Goal: Answer question/provide support: Share knowledge or assist other users

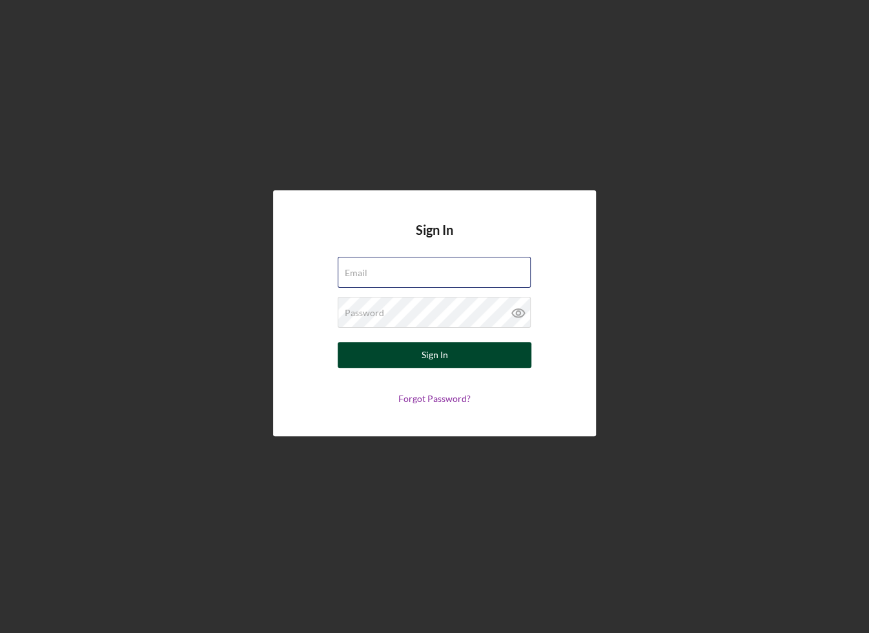
type input "[EMAIL_ADDRESS][DOMAIN_NAME]"
click at [365, 343] on button "Sign In" at bounding box center [434, 355] width 194 height 26
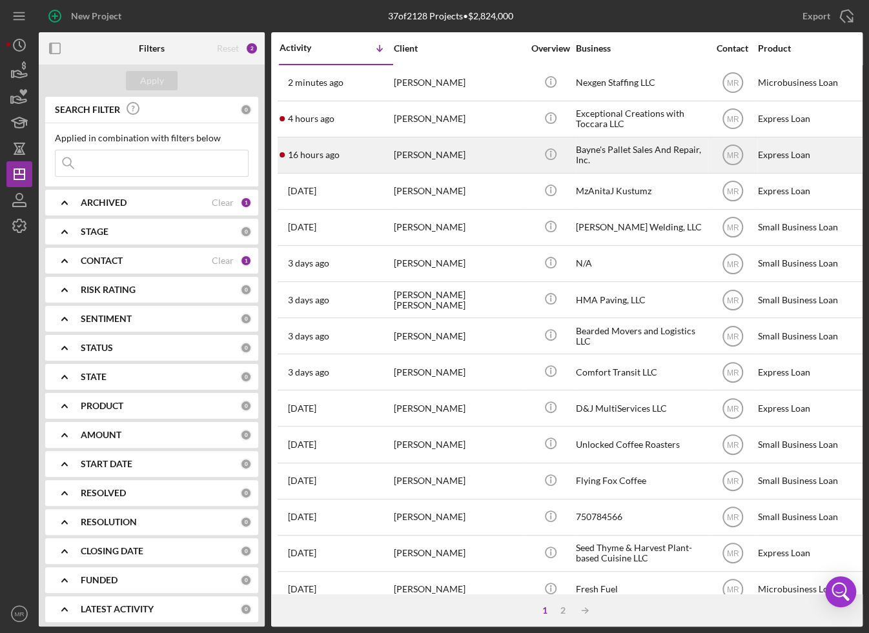
click at [367, 148] on div "16 hours ago [PERSON_NAME]" at bounding box center [335, 155] width 113 height 34
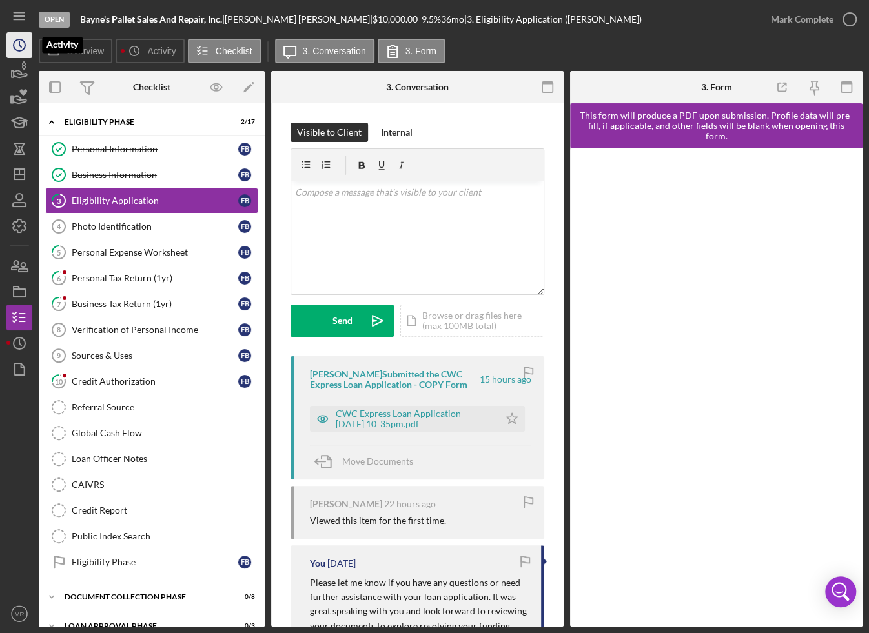
click at [15, 48] on icon "Icon/History" at bounding box center [19, 45] width 32 height 32
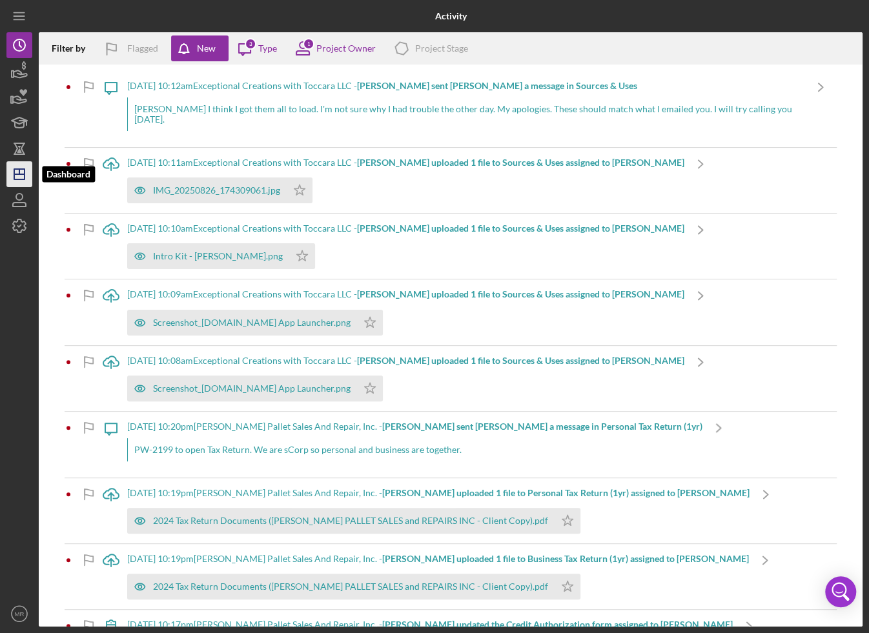
click at [16, 181] on icon "Icon/Dashboard" at bounding box center [19, 174] width 32 height 32
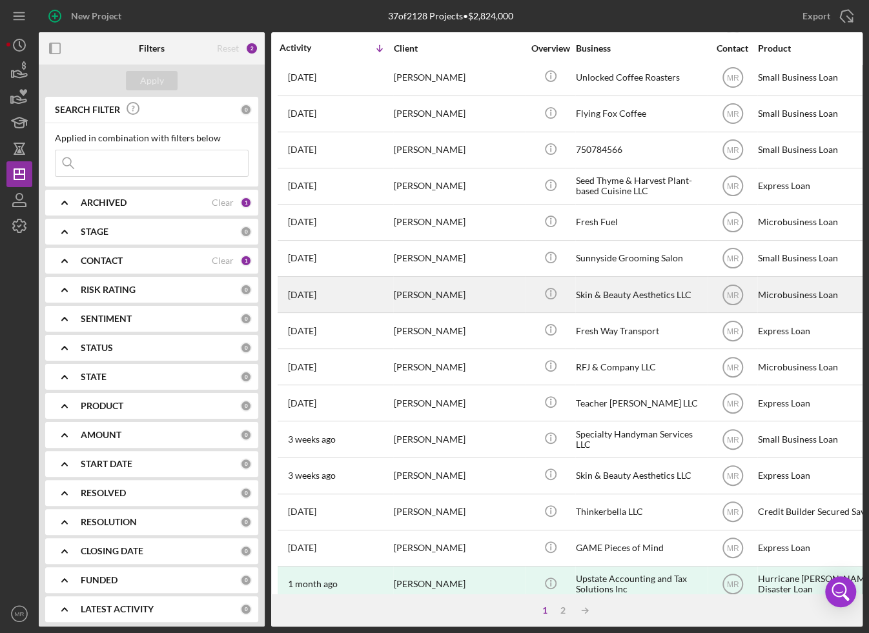
scroll to position [381, 0]
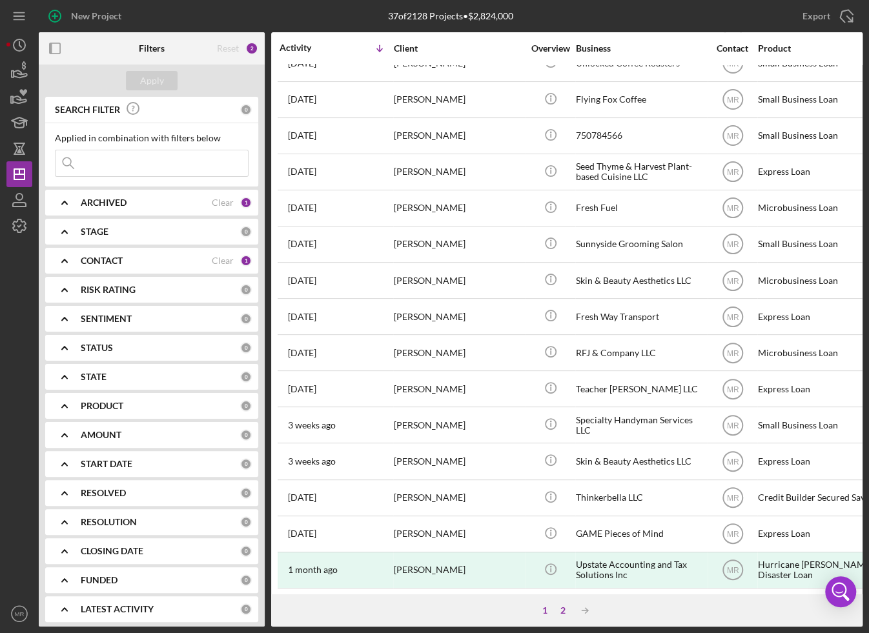
click at [561, 607] on div "2" at bounding box center [563, 610] width 18 height 10
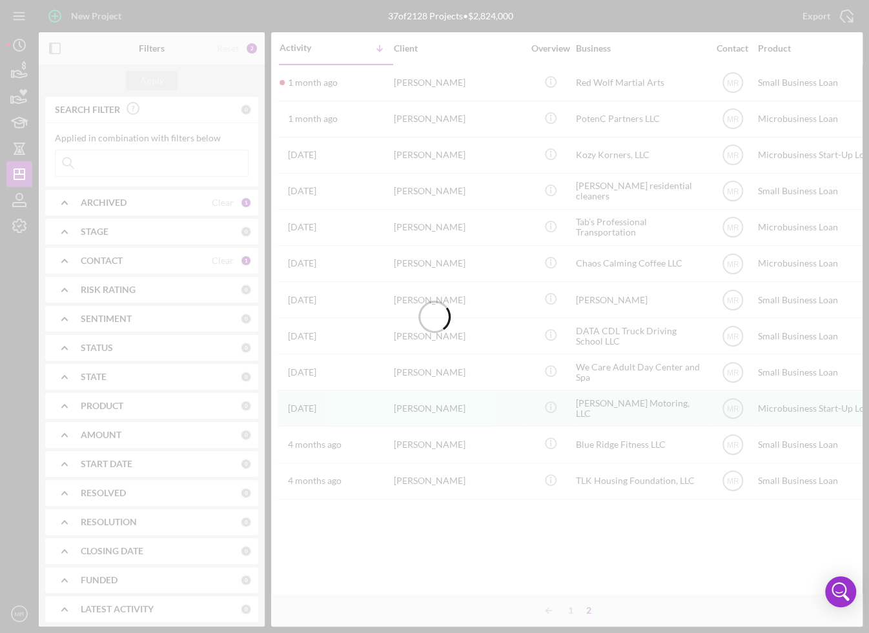
scroll to position [0, 0]
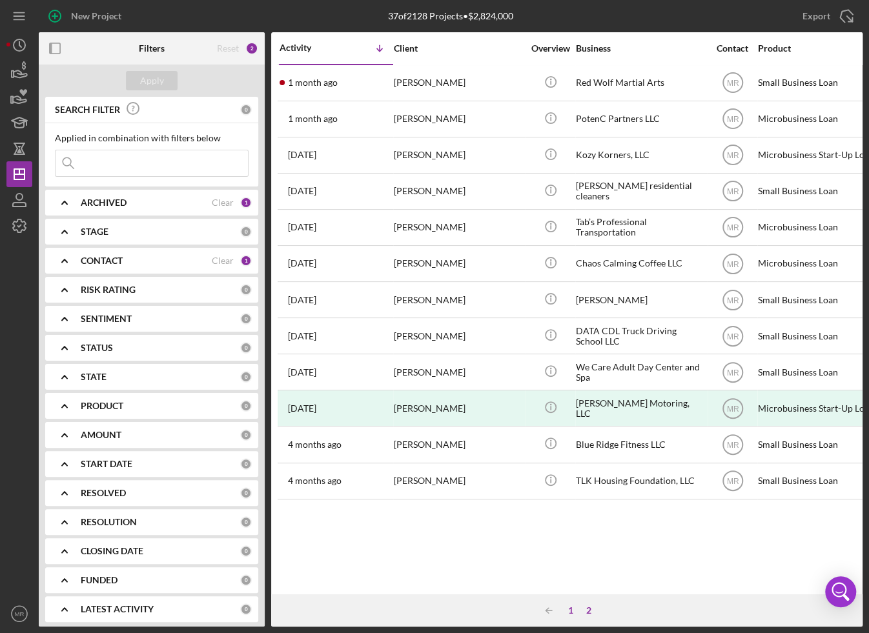
click at [574, 614] on div "1" at bounding box center [570, 610] width 18 height 10
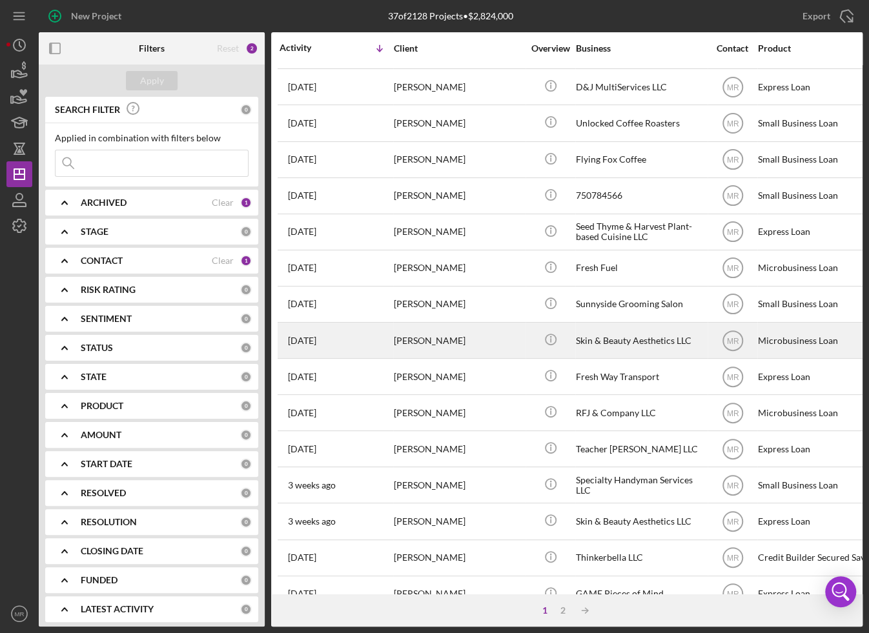
scroll to position [323, 0]
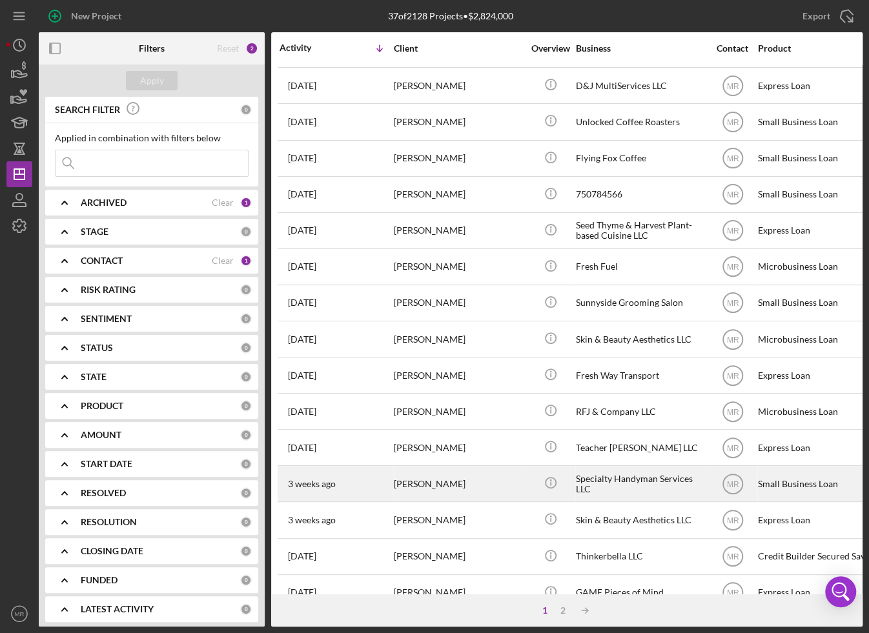
click at [447, 468] on div "[PERSON_NAME]" at bounding box center [458, 484] width 129 height 34
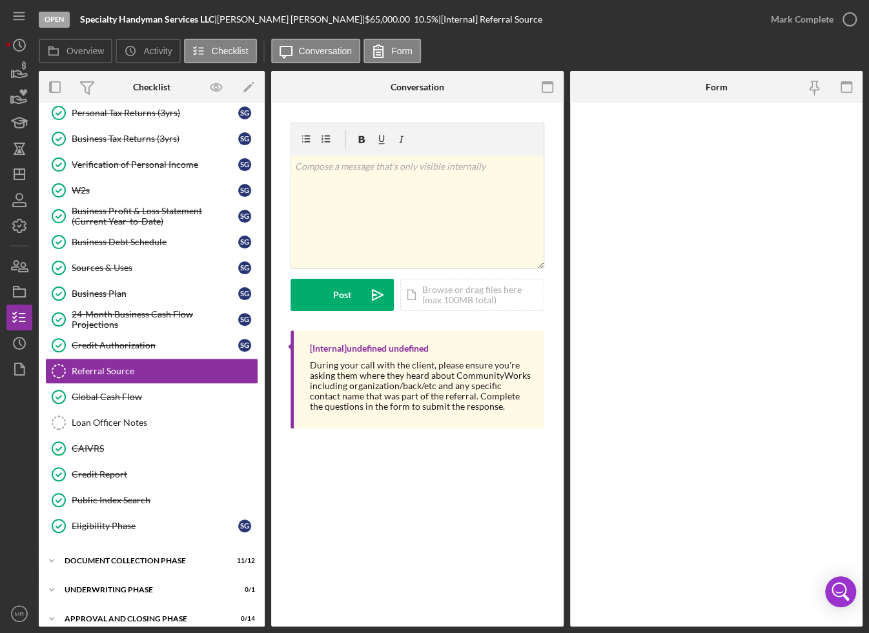
scroll to position [166, 0]
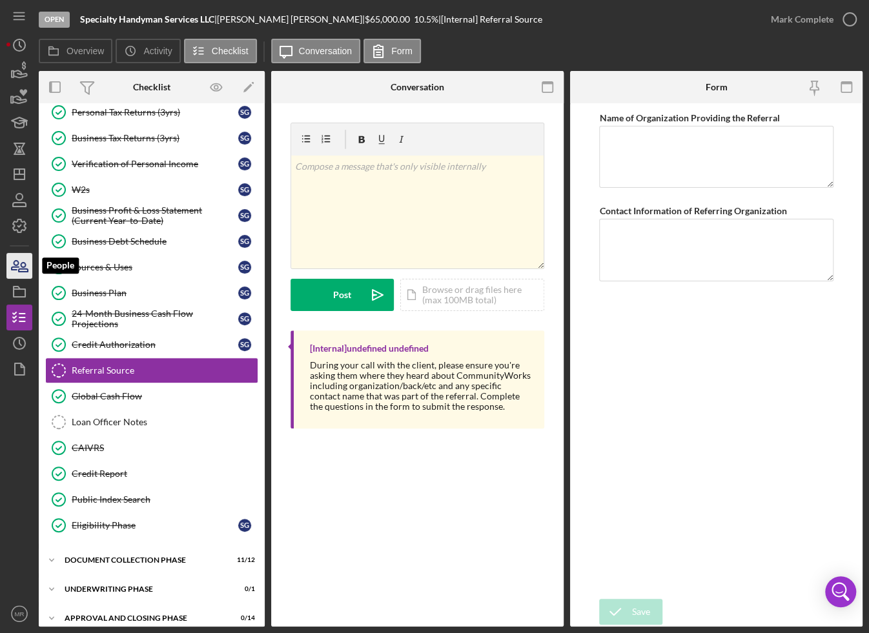
click at [17, 265] on icon "button" at bounding box center [19, 266] width 32 height 32
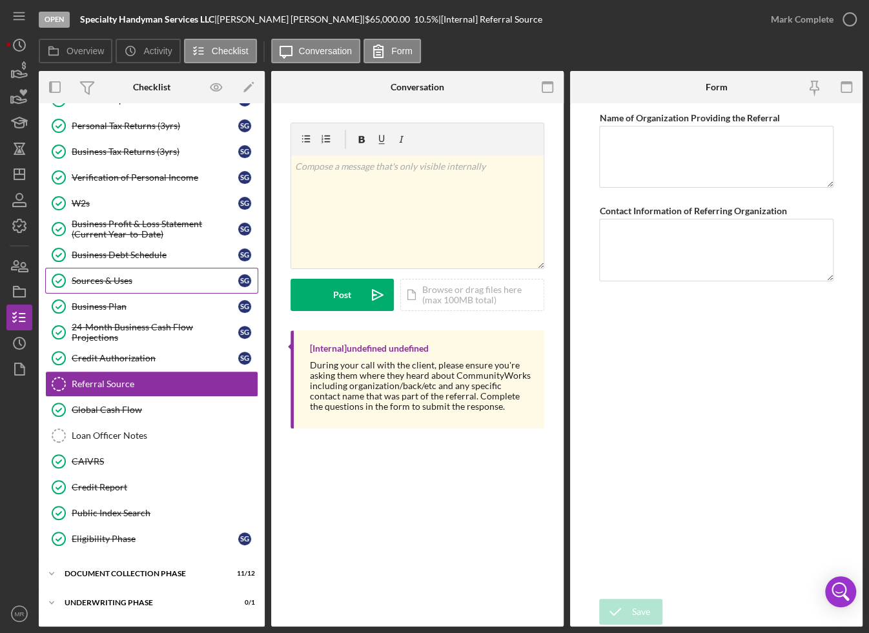
scroll to position [166, 0]
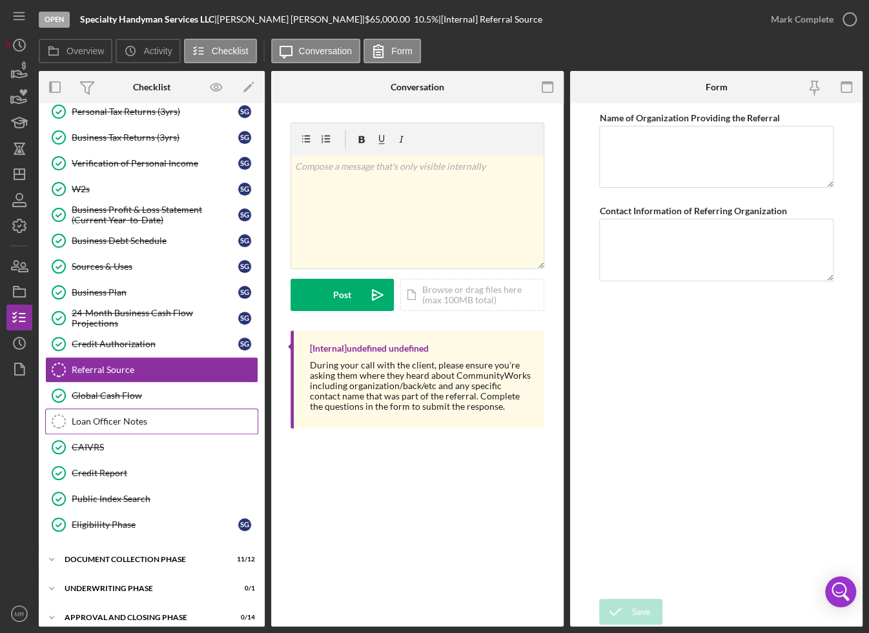
click at [123, 416] on div "Loan Officer Notes" at bounding box center [165, 421] width 186 height 10
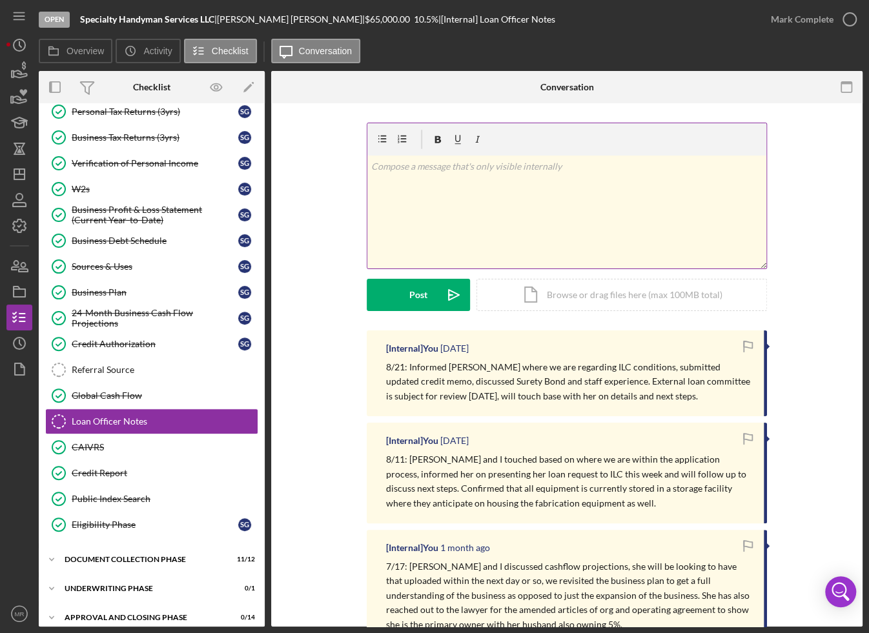
click at [439, 215] on div "v Color teal Color pink Remove color Add row above Add row below Add column bef…" at bounding box center [566, 212] width 399 height 113
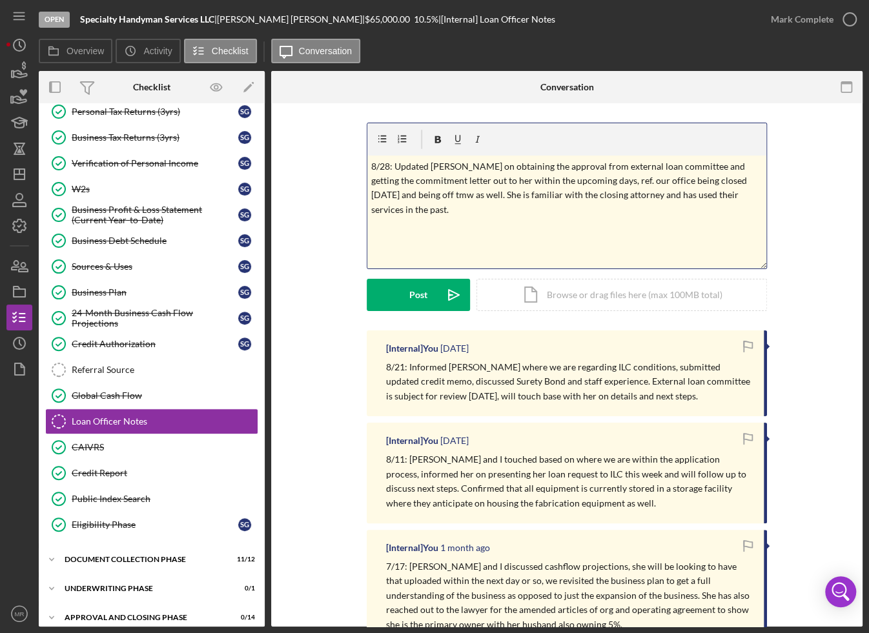
click at [432, 229] on div "v Color teal Color pink Remove color Add row above Add row below Add column bef…" at bounding box center [566, 212] width 399 height 113
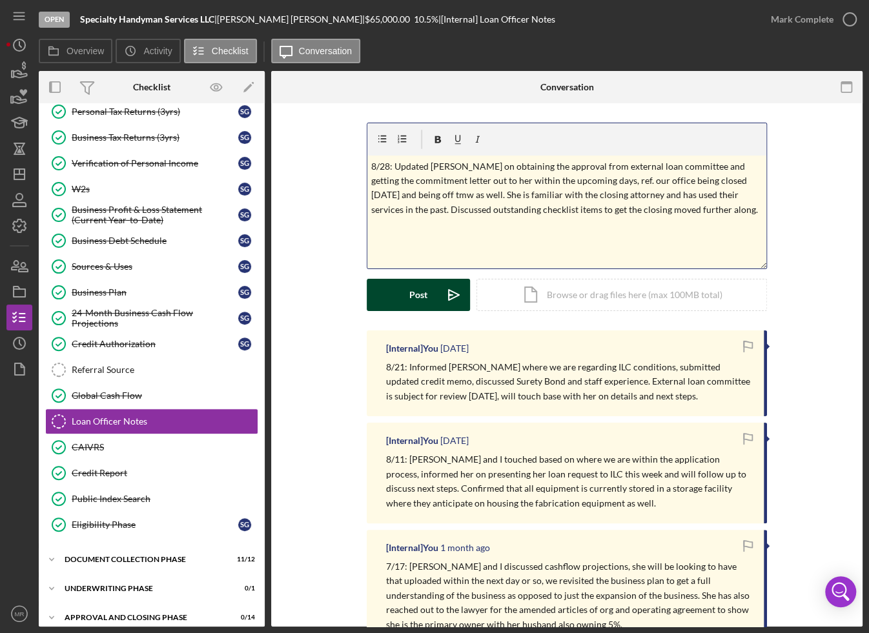
click at [393, 287] on button "Post Icon/icon-invite-send" at bounding box center [418, 295] width 103 height 32
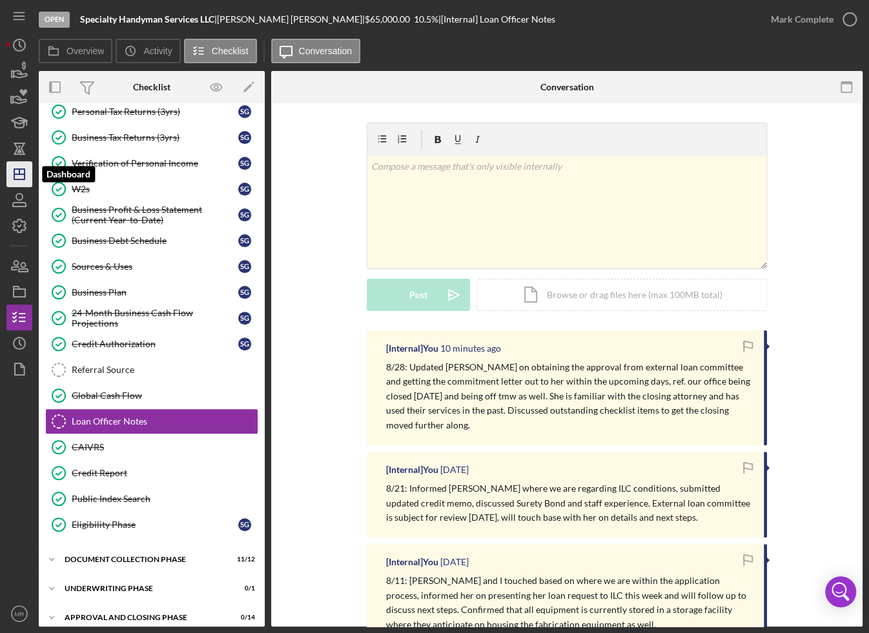
click at [15, 179] on polygon "button" at bounding box center [19, 174] width 10 height 10
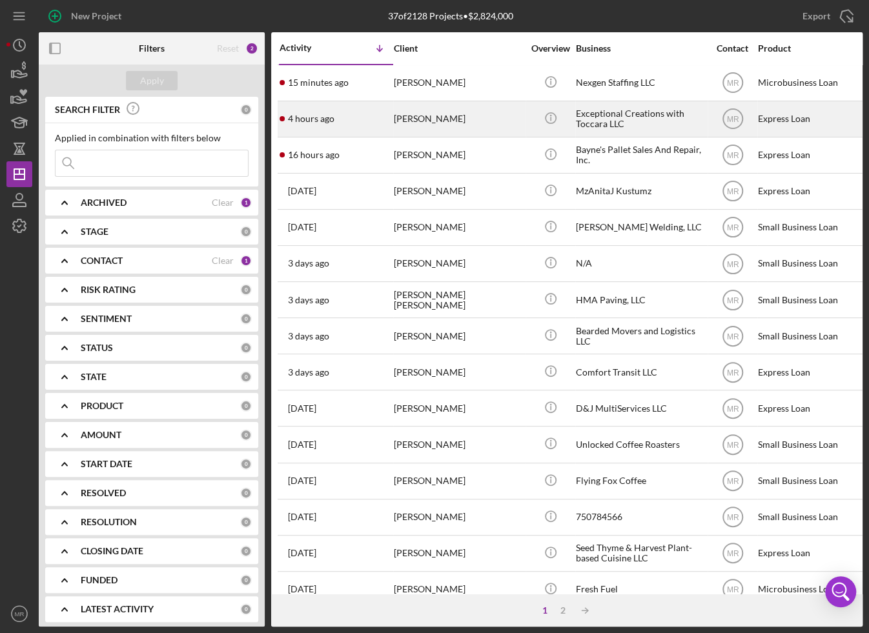
click at [348, 108] on div "4 hours ago [PERSON_NAME]" at bounding box center [335, 119] width 113 height 34
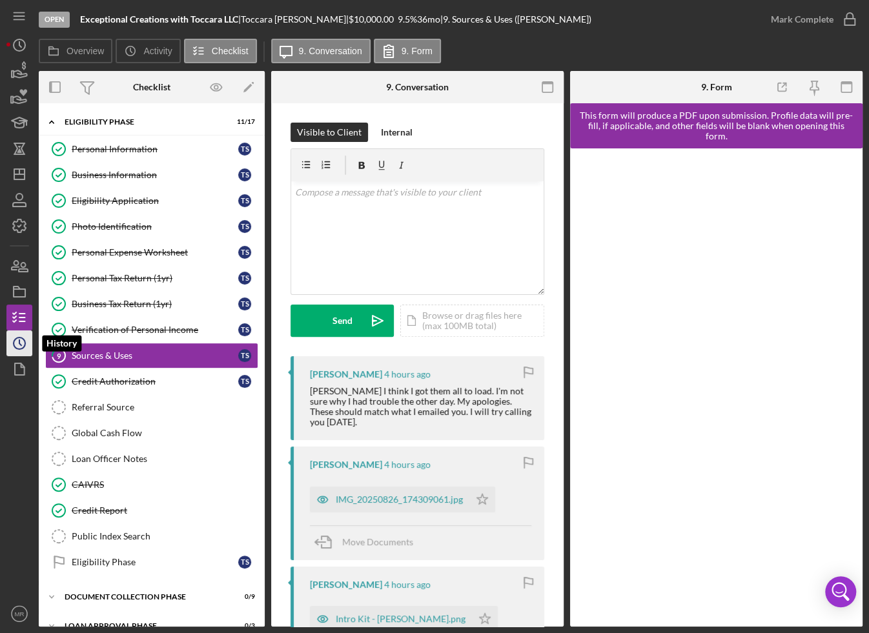
click at [23, 344] on icon "Icon/History" at bounding box center [19, 343] width 32 height 32
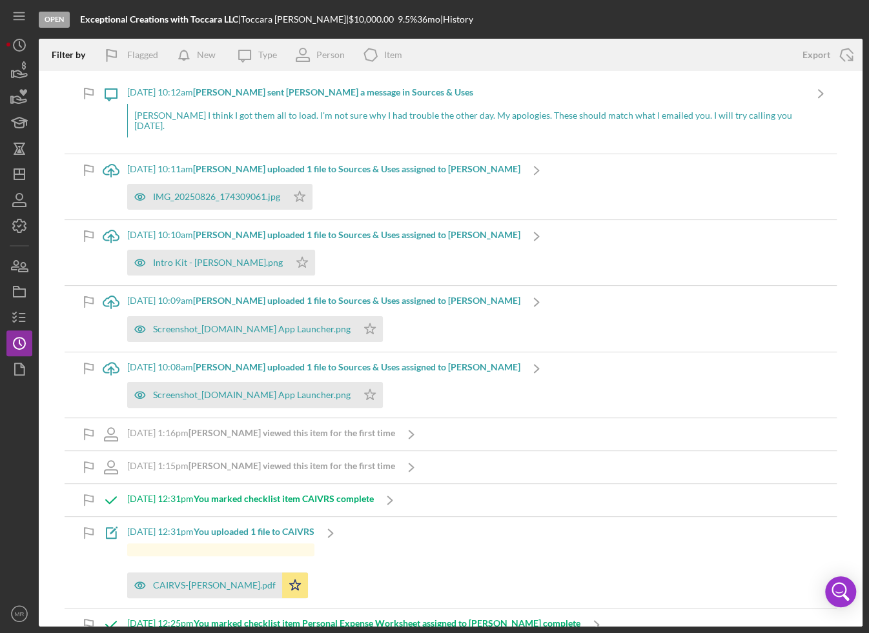
click at [386, 177] on div "IMG_20250826_174309061.jpg Icon/Star" at bounding box center [323, 193] width 393 height 32
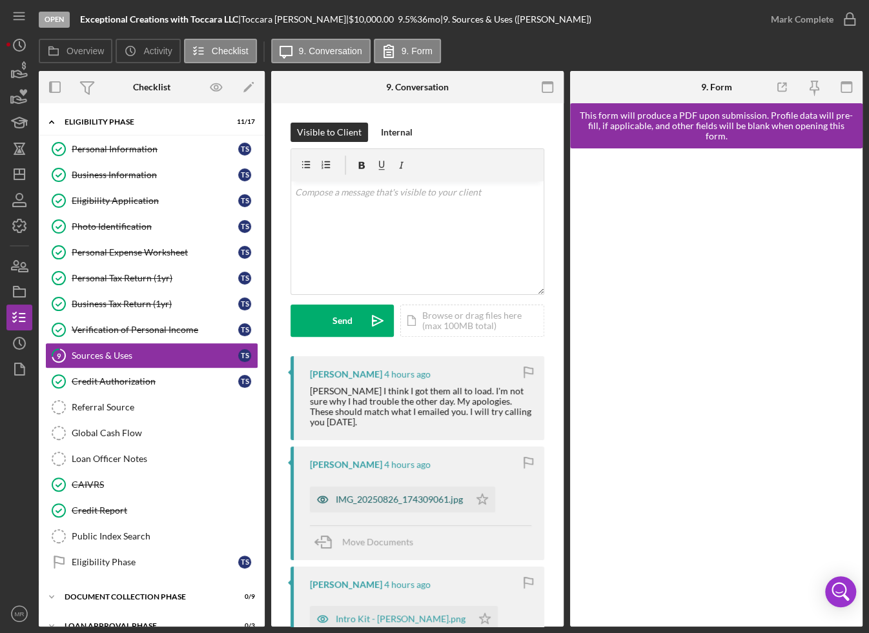
click at [403, 494] on div "IMG_20250826_174309061.jpg" at bounding box center [399, 499] width 127 height 10
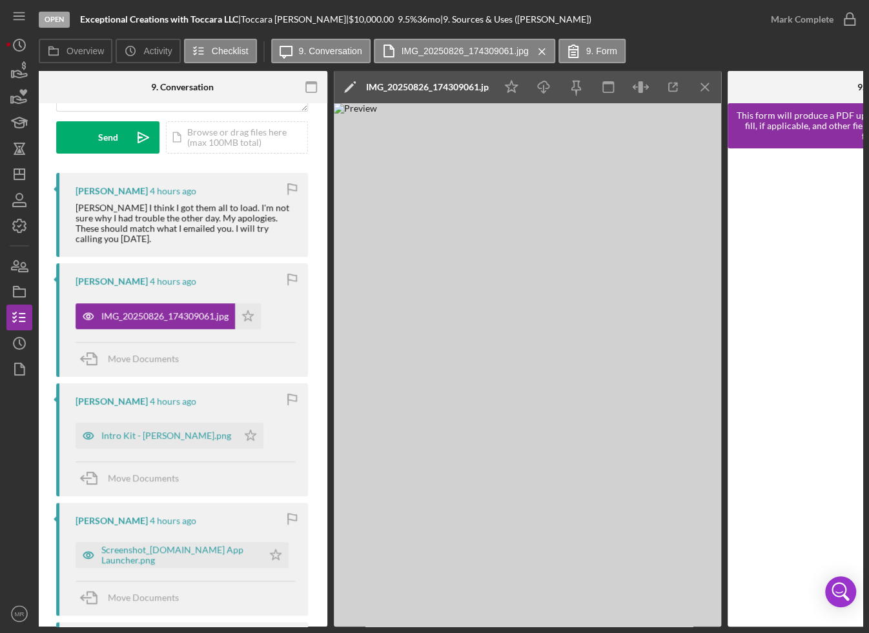
scroll to position [258, 0]
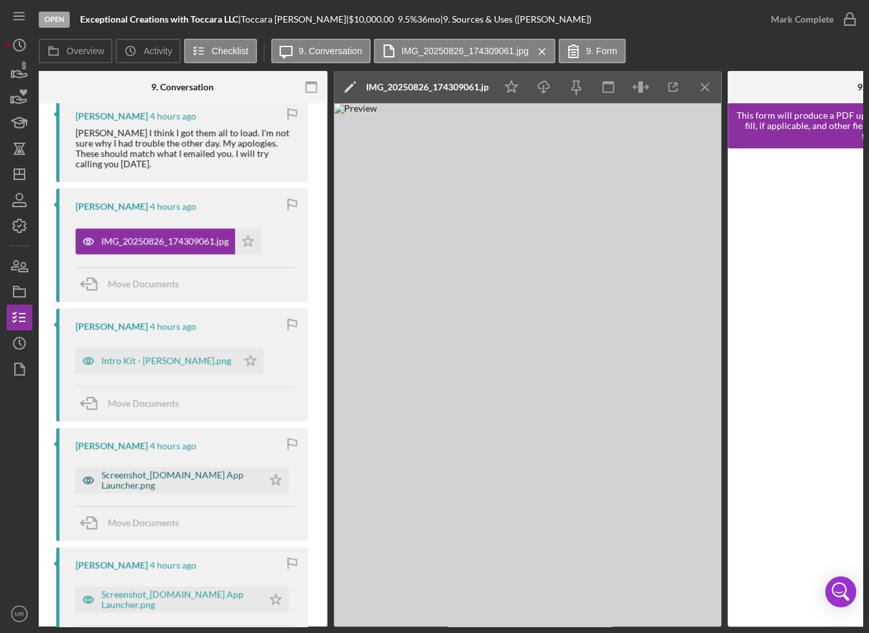
click at [176, 470] on div "Screenshot_[DOMAIN_NAME] App Launcher.png" at bounding box center [178, 480] width 155 height 21
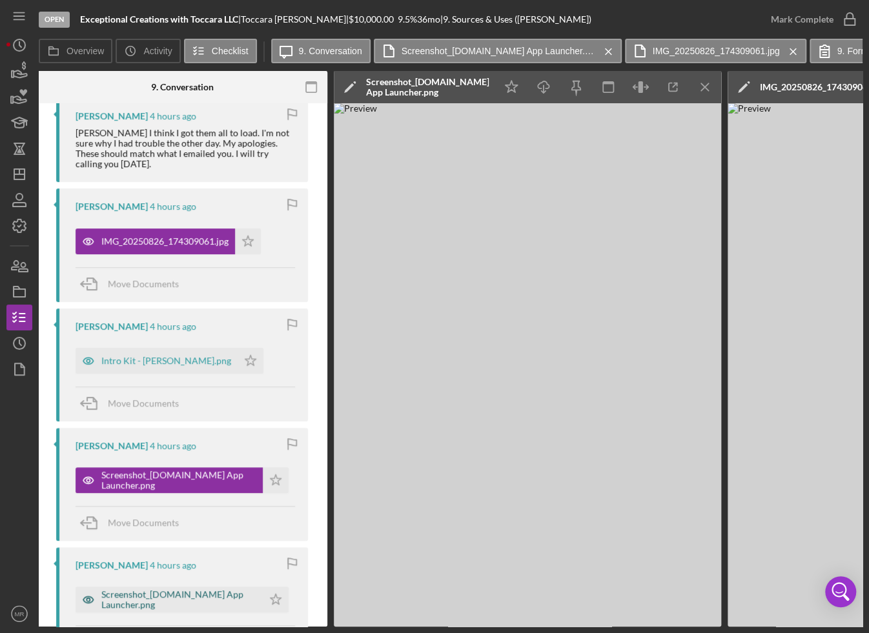
click at [161, 589] on div "Screenshot_[DOMAIN_NAME] App Launcher.png" at bounding box center [178, 599] width 155 height 21
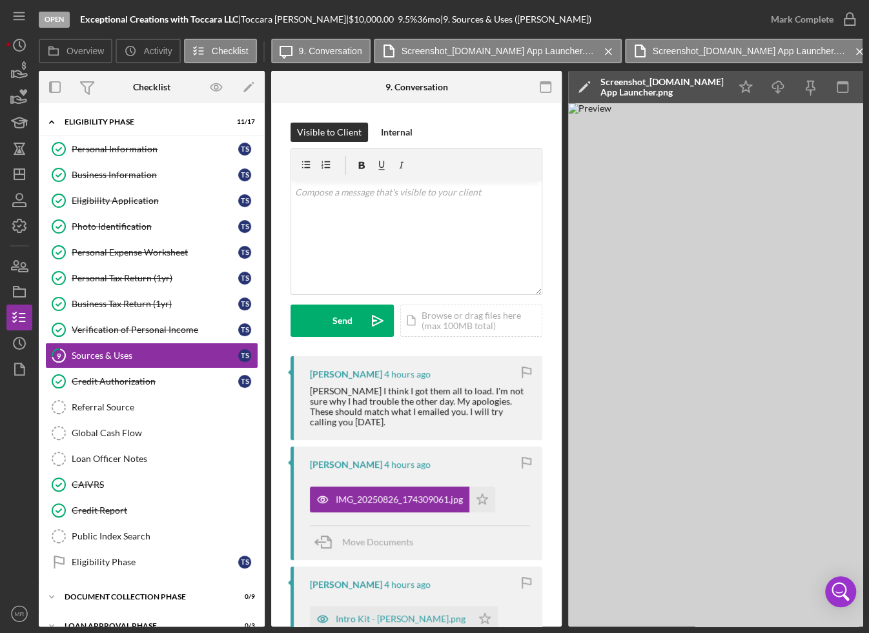
scroll to position [0, 0]
click at [10, 347] on icon "Icon/History" at bounding box center [19, 343] width 32 height 32
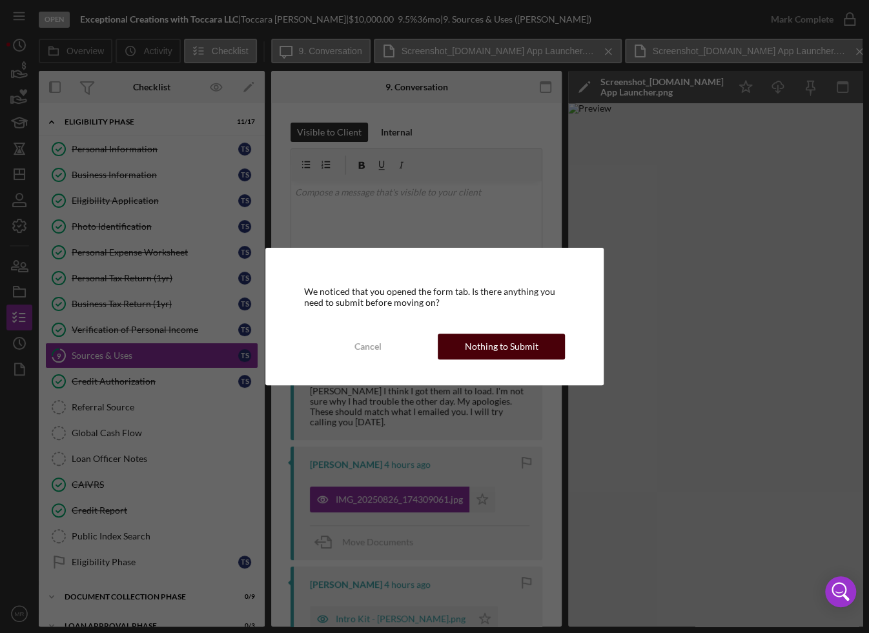
click at [475, 345] on div "Nothing to Submit" at bounding box center [501, 347] width 74 height 26
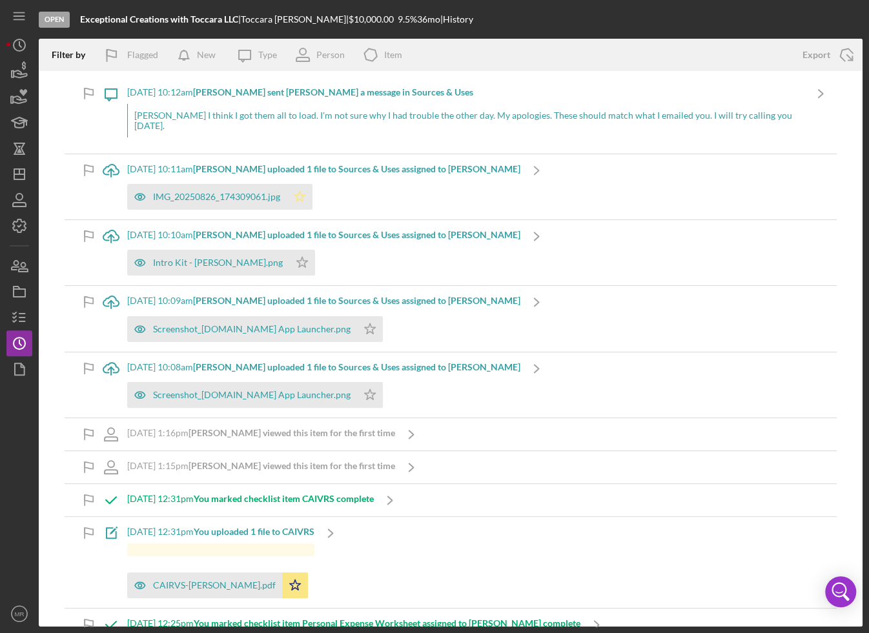
click at [300, 192] on polygon "button" at bounding box center [299, 197] width 11 height 10
click at [293, 250] on div "Intro Kit - [PERSON_NAME].png Icon/Star" at bounding box center [323, 259] width 393 height 32
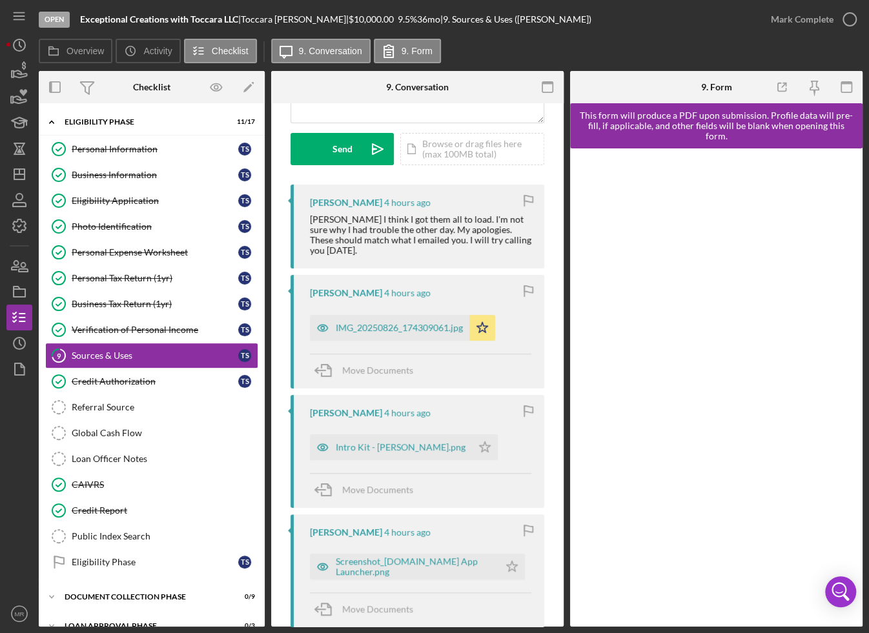
scroll to position [194, 0]
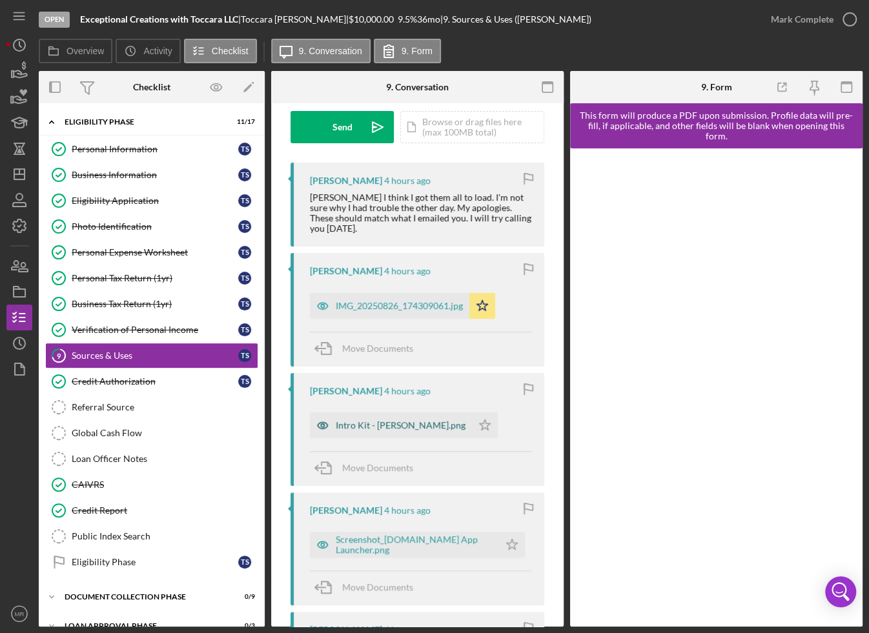
click at [360, 423] on div "Intro Kit - [PERSON_NAME].png" at bounding box center [391, 425] width 162 height 26
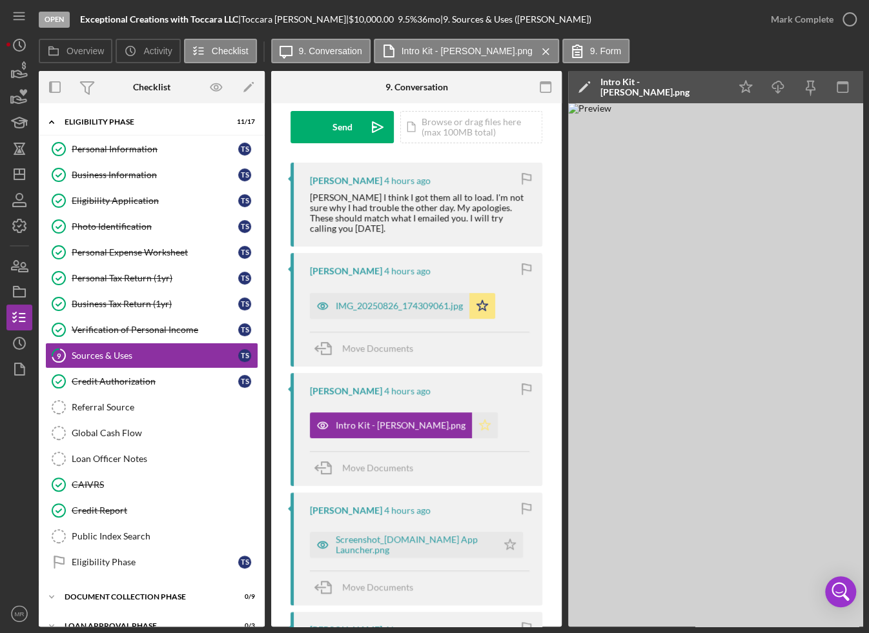
click at [472, 421] on icon "Icon/Star" at bounding box center [485, 425] width 26 height 26
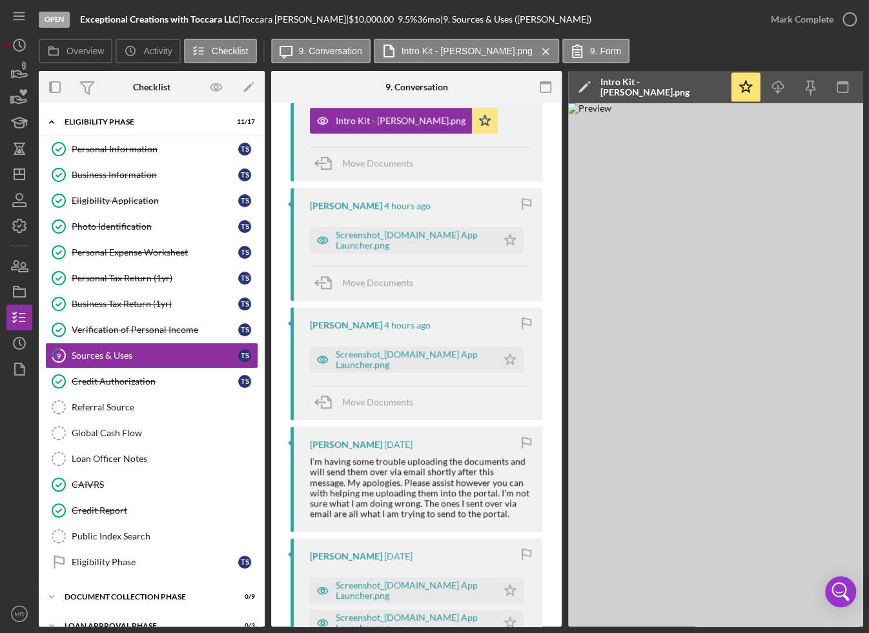
scroll to position [516, 0]
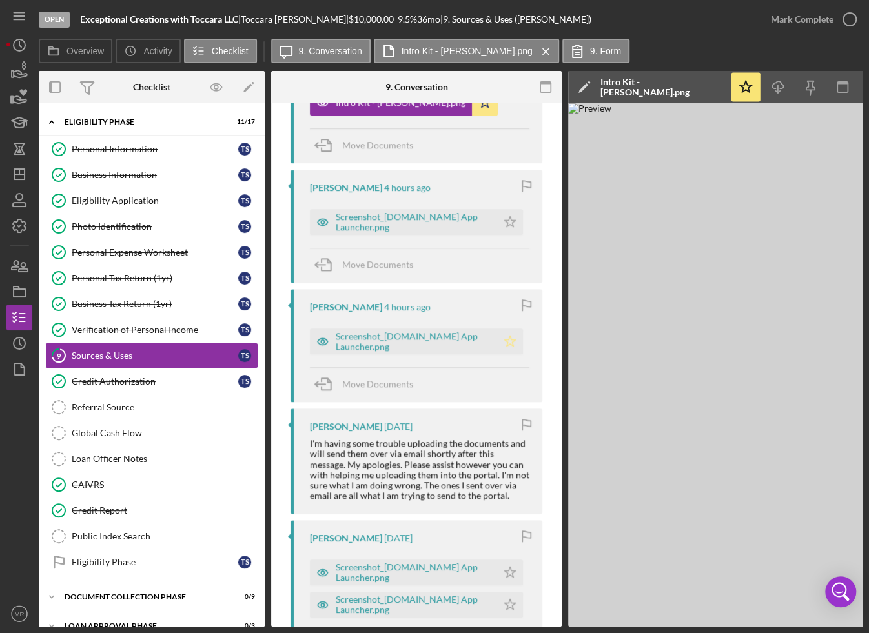
click at [512, 328] on icon "Icon/Star" at bounding box center [510, 341] width 26 height 26
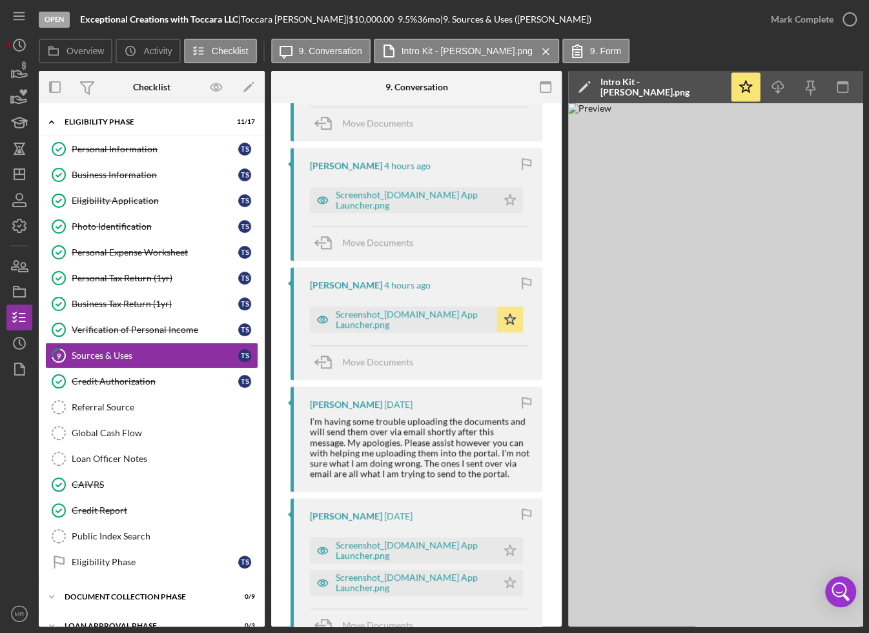
scroll to position [581, 0]
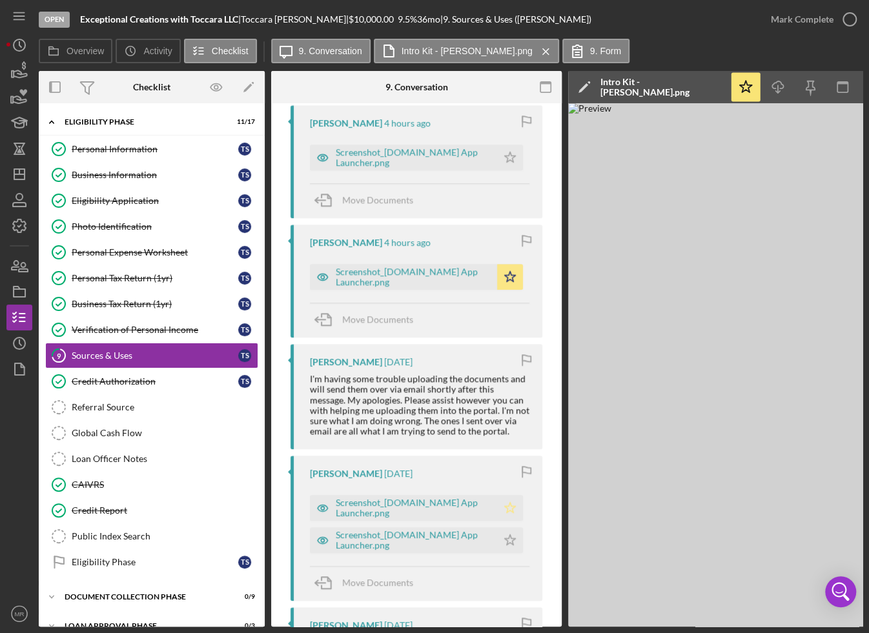
click at [506, 495] on icon "Icon/Star" at bounding box center [510, 508] width 26 height 26
click at [507, 162] on polygon "button" at bounding box center [510, 157] width 11 height 10
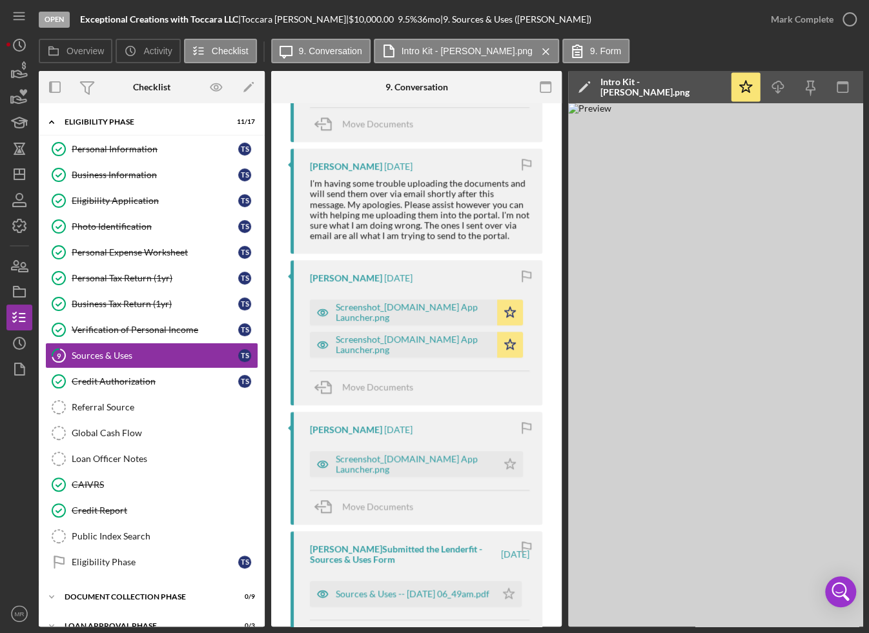
scroll to position [839, 0]
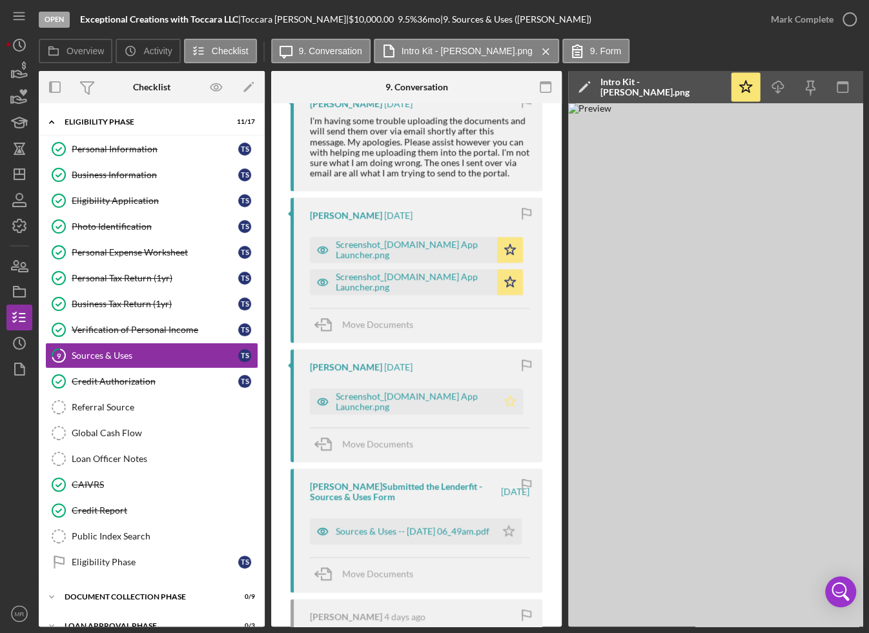
click at [509, 388] on icon "Icon/Star" at bounding box center [510, 401] width 26 height 26
click at [505, 518] on icon "Icon/Star" at bounding box center [509, 531] width 26 height 26
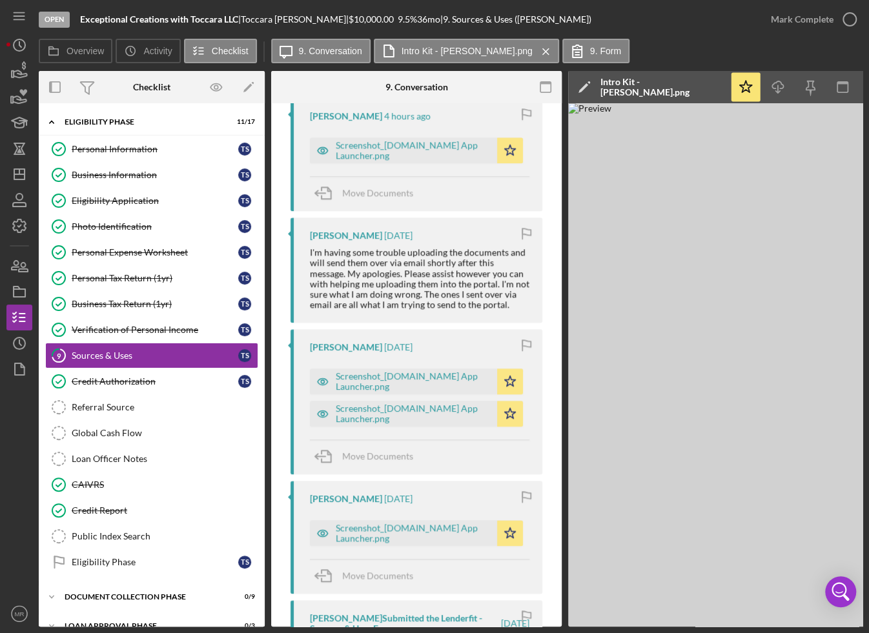
scroll to position [581, 0]
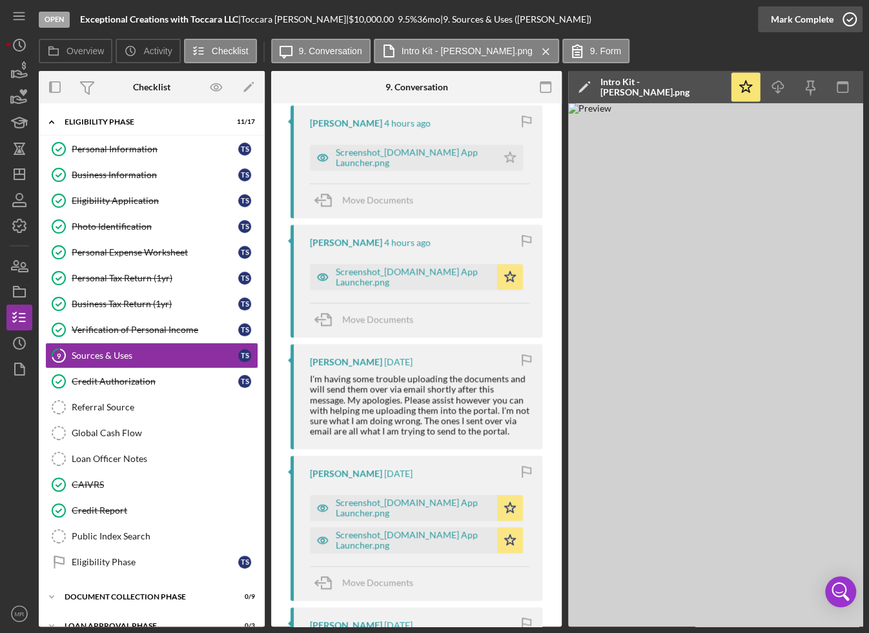
click at [796, 19] on div "Mark Complete" at bounding box center [802, 19] width 63 height 26
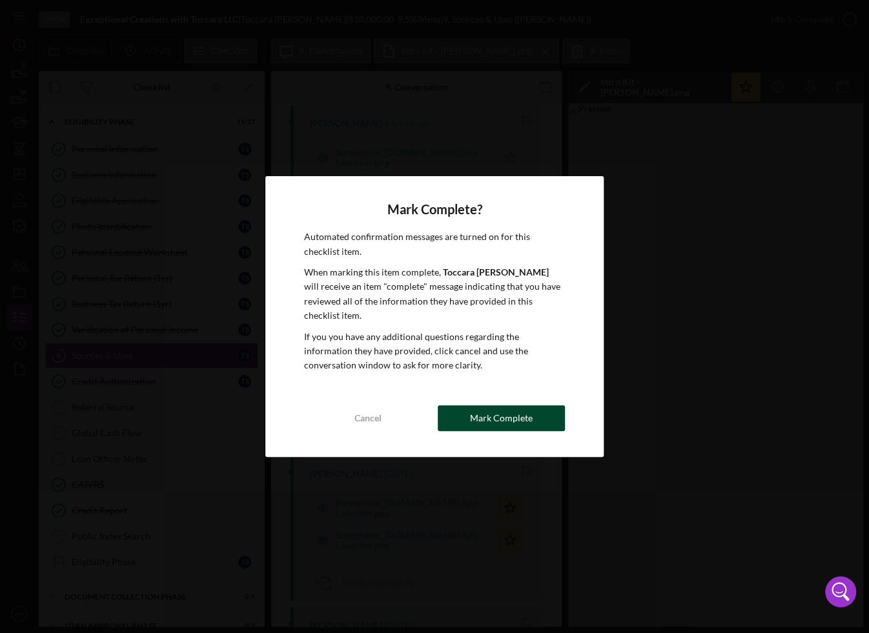
click at [460, 414] on button "Mark Complete" at bounding box center [501, 418] width 127 height 26
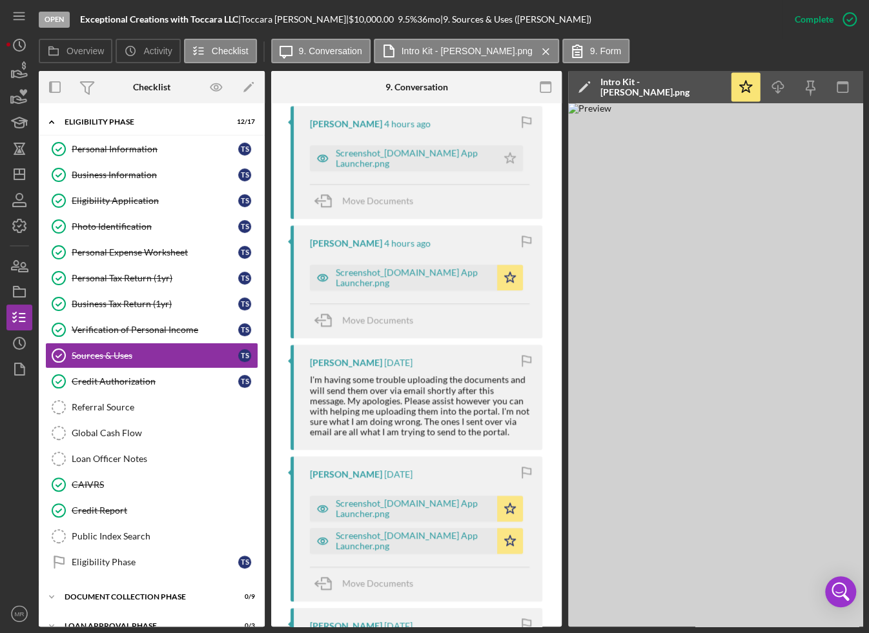
scroll to position [47, 0]
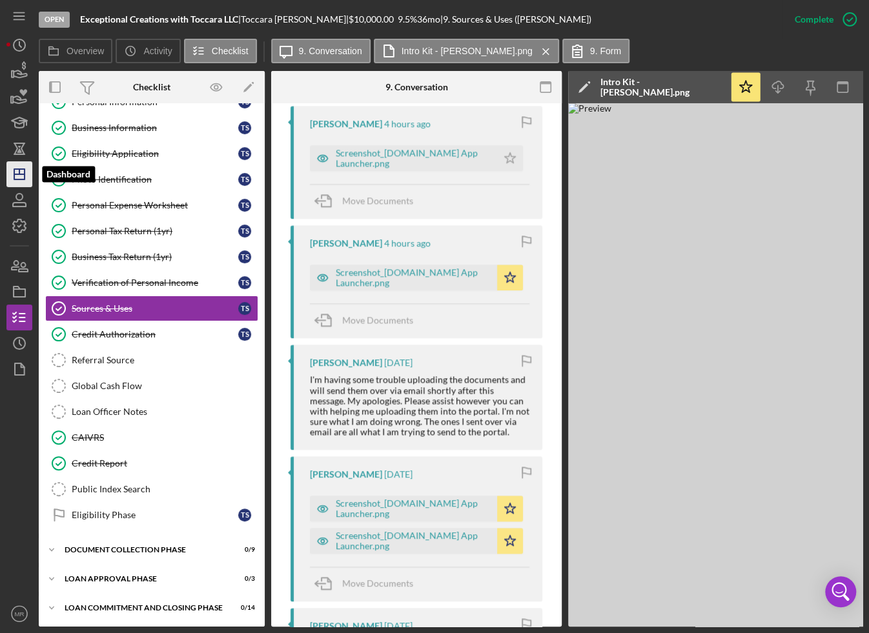
click at [13, 184] on icon "Icon/Dashboard" at bounding box center [19, 174] width 32 height 32
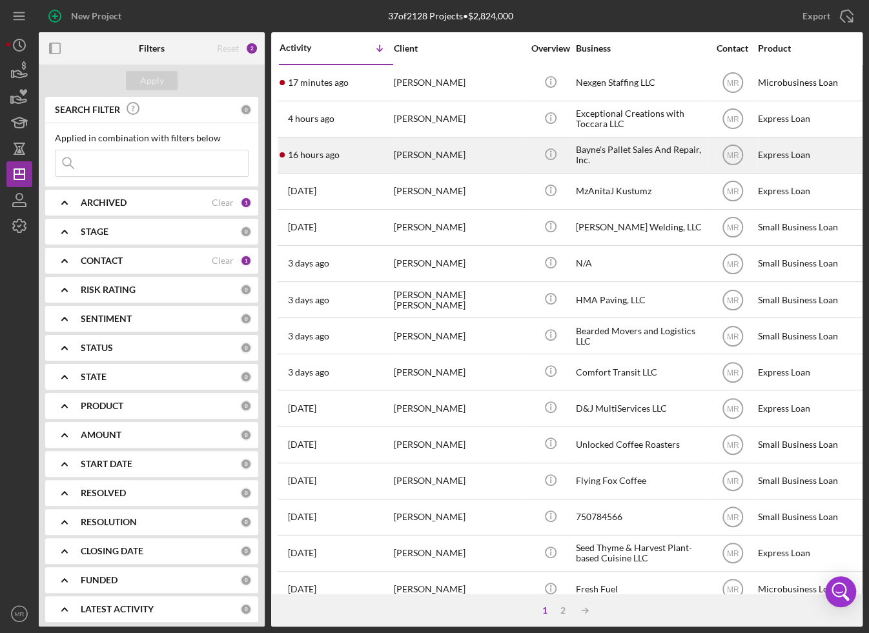
click at [385, 161] on div "16 hours ago [PERSON_NAME]" at bounding box center [335, 155] width 113 height 34
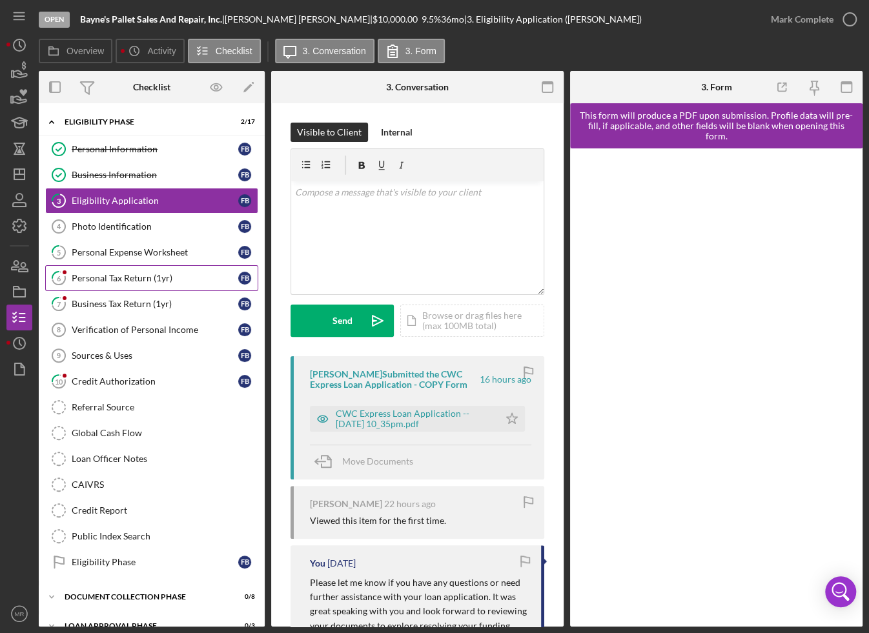
click at [106, 282] on link "6 Personal Tax Return (1yr) F B" at bounding box center [151, 278] width 213 height 26
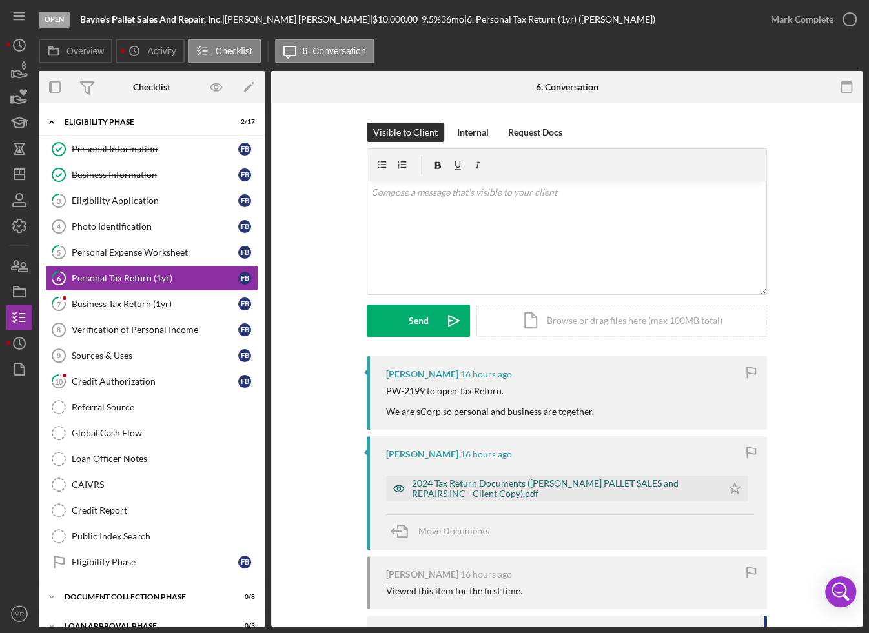
click at [480, 494] on div "2024 Tax Return Documents ([PERSON_NAME] PALLET SALES and REPAIRS INC - Client …" at bounding box center [563, 488] width 303 height 21
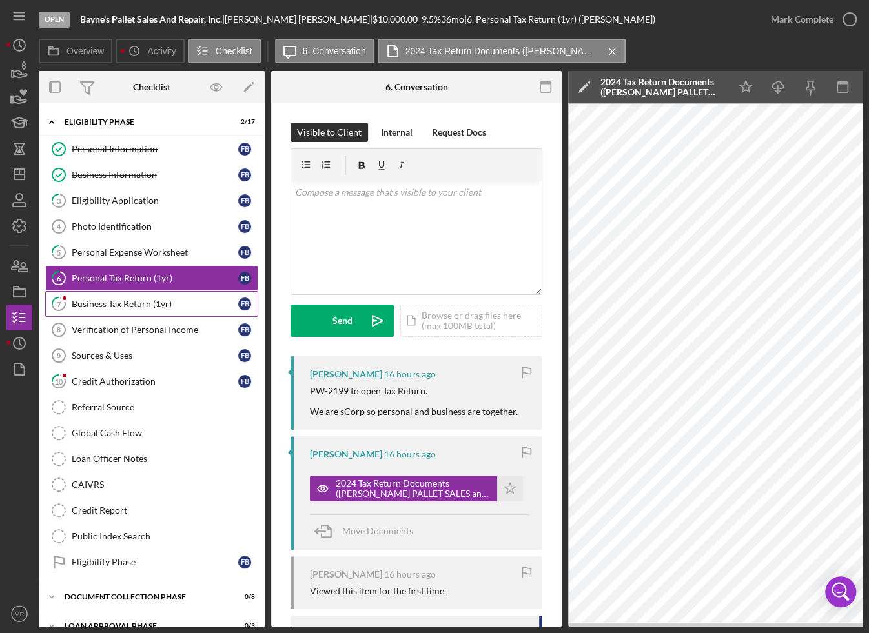
click at [134, 299] on div "Business Tax Return (1yr)" at bounding box center [155, 304] width 166 height 10
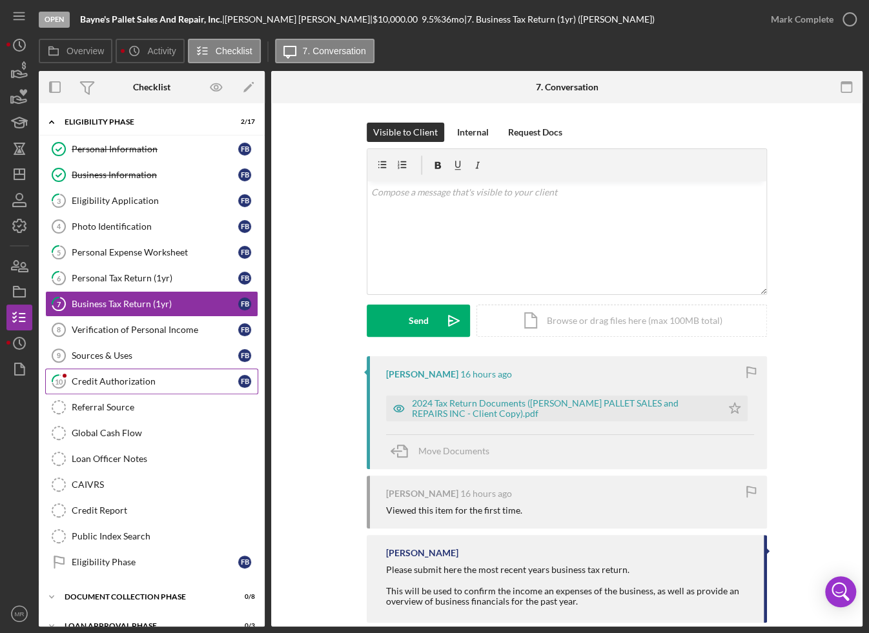
click at [126, 376] on div "Credit Authorization" at bounding box center [155, 381] width 166 height 10
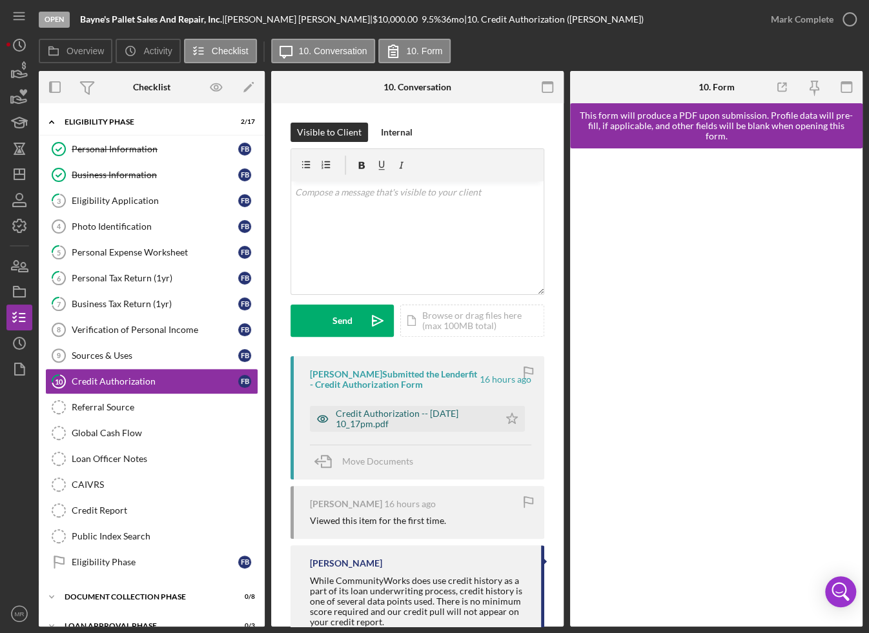
click at [353, 428] on div "Credit Authorization -- [DATE] 10_17pm.pdf" at bounding box center [414, 418] width 157 height 21
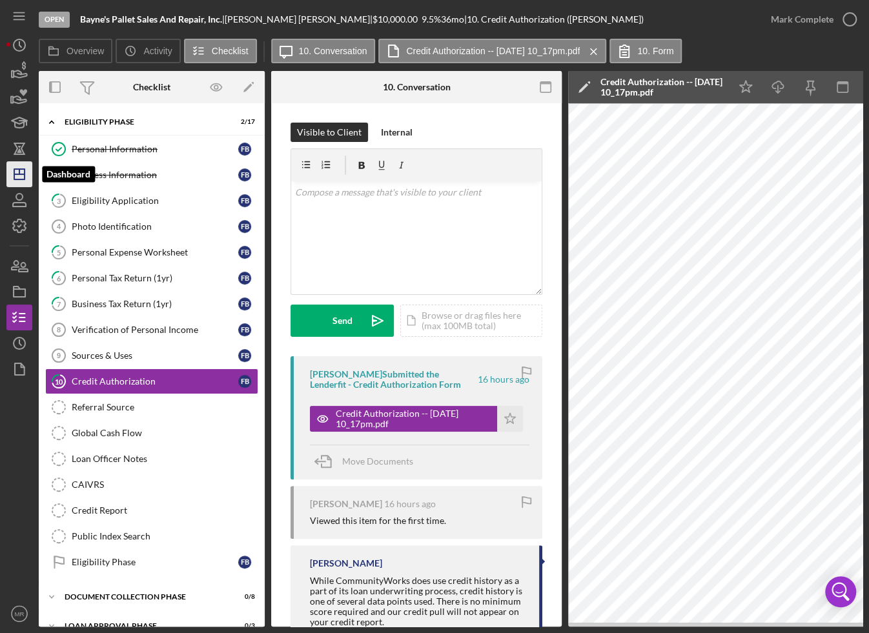
click at [19, 177] on icon "Icon/Dashboard" at bounding box center [19, 174] width 32 height 32
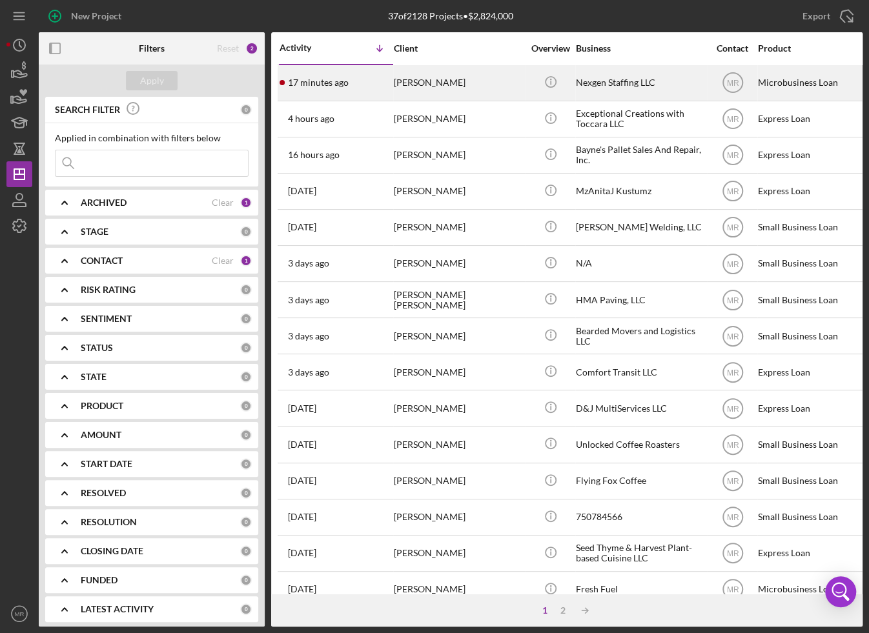
click at [465, 87] on div "[PERSON_NAME]" at bounding box center [458, 83] width 129 height 34
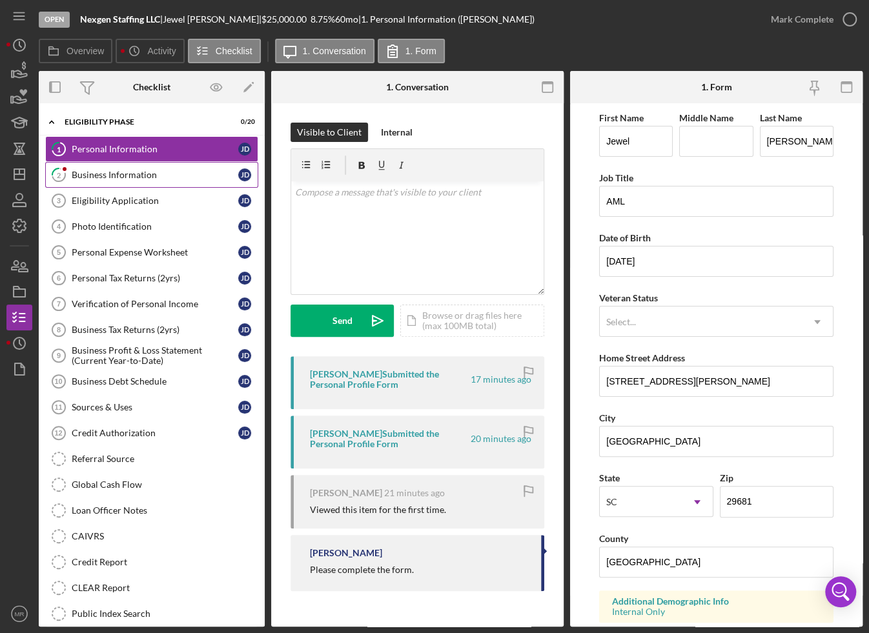
click at [154, 168] on link "2 Business Information [PERSON_NAME]" at bounding box center [151, 175] width 213 height 26
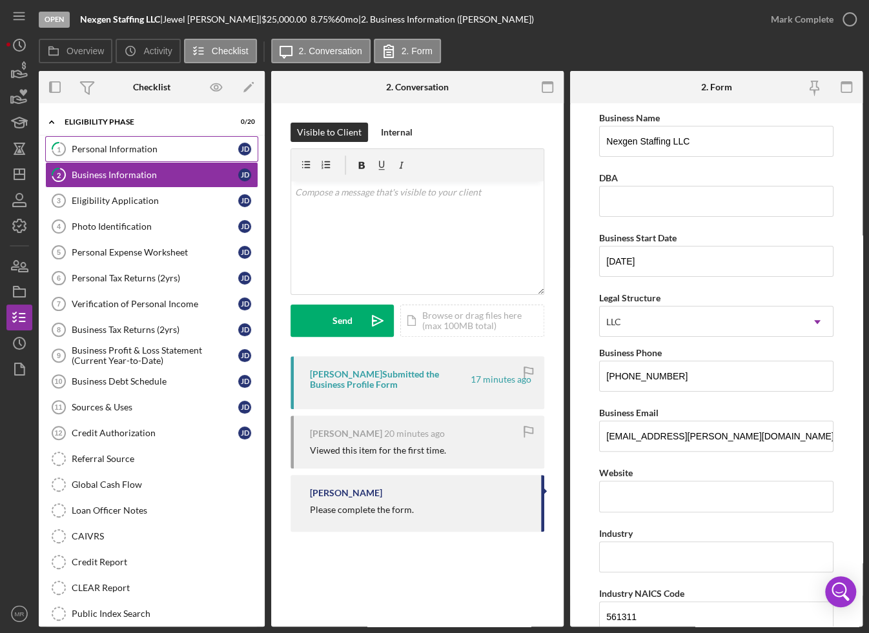
click at [148, 141] on link "1 Personal Information [PERSON_NAME]" at bounding box center [151, 149] width 213 height 26
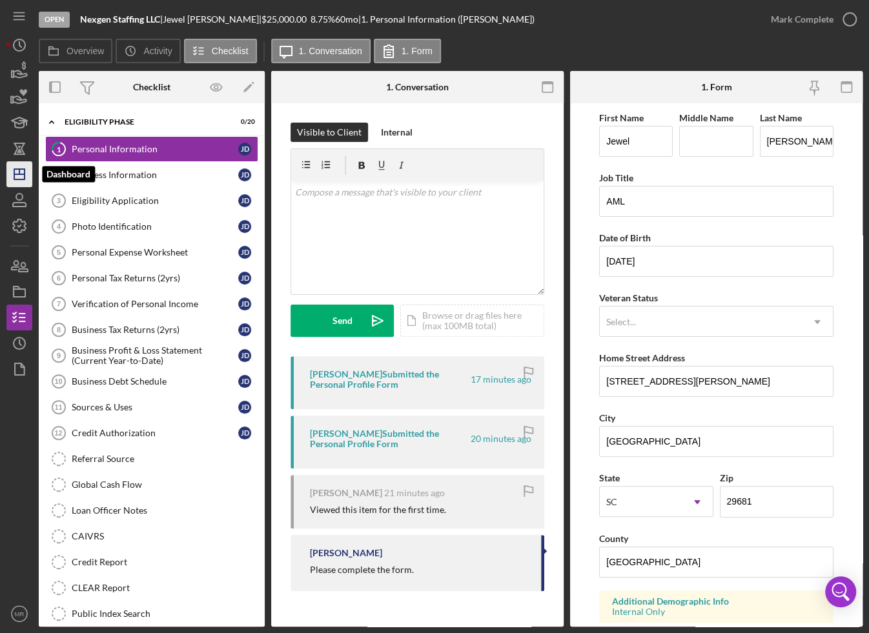
click at [16, 162] on icon "Icon/Dashboard" at bounding box center [19, 174] width 32 height 32
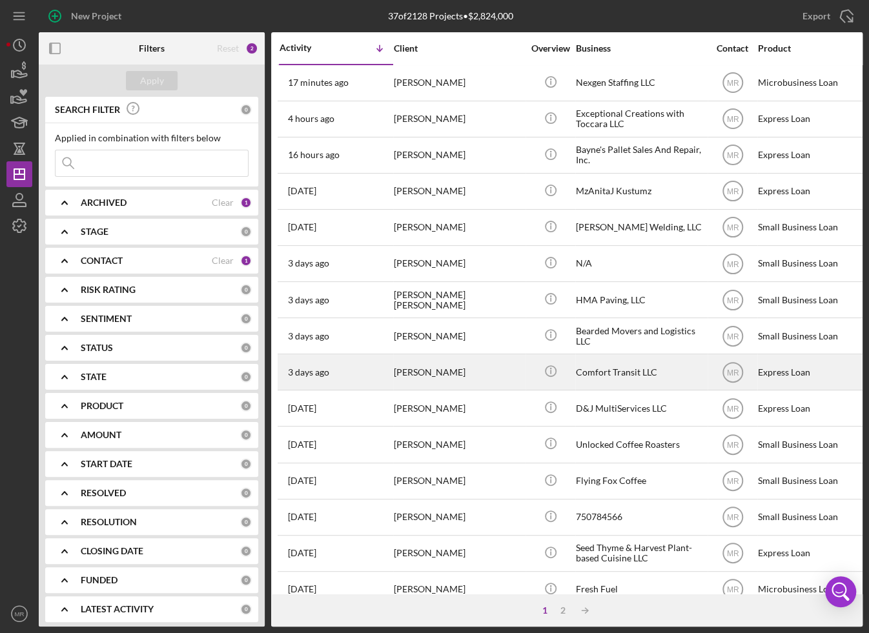
click at [492, 368] on div "[PERSON_NAME]" at bounding box center [458, 372] width 129 height 34
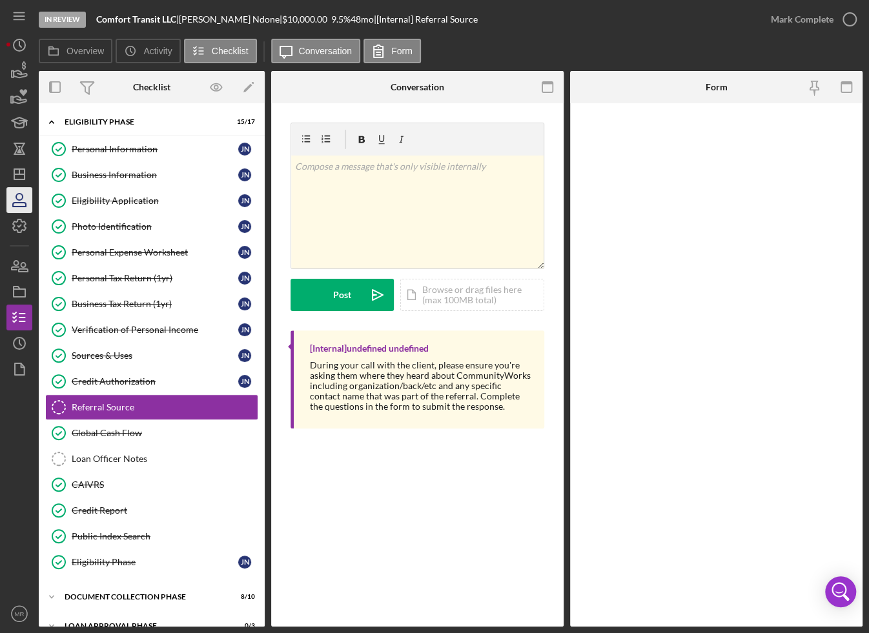
scroll to position [38, 0]
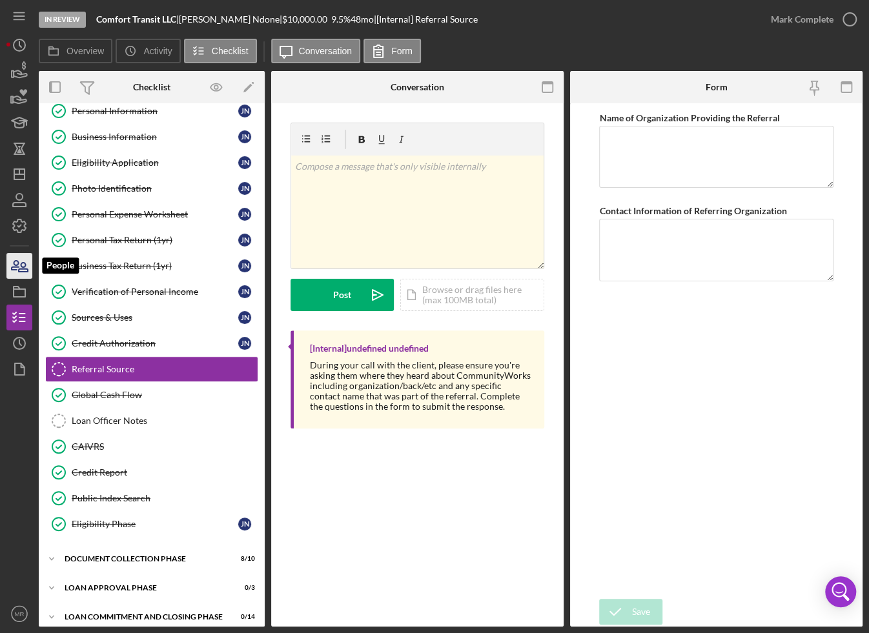
click at [29, 263] on icon "button" at bounding box center [19, 266] width 32 height 32
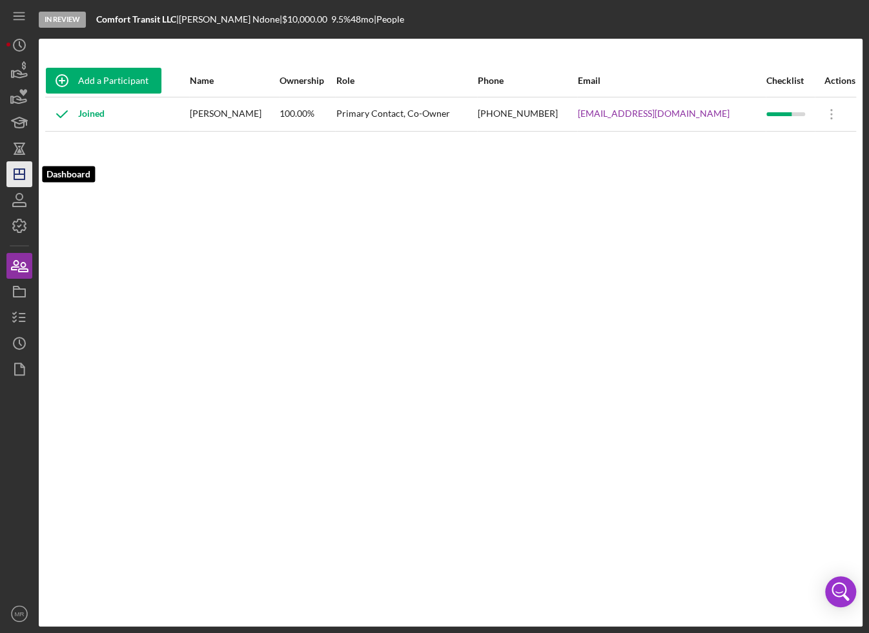
click at [16, 172] on icon "Icon/Dashboard" at bounding box center [19, 174] width 32 height 32
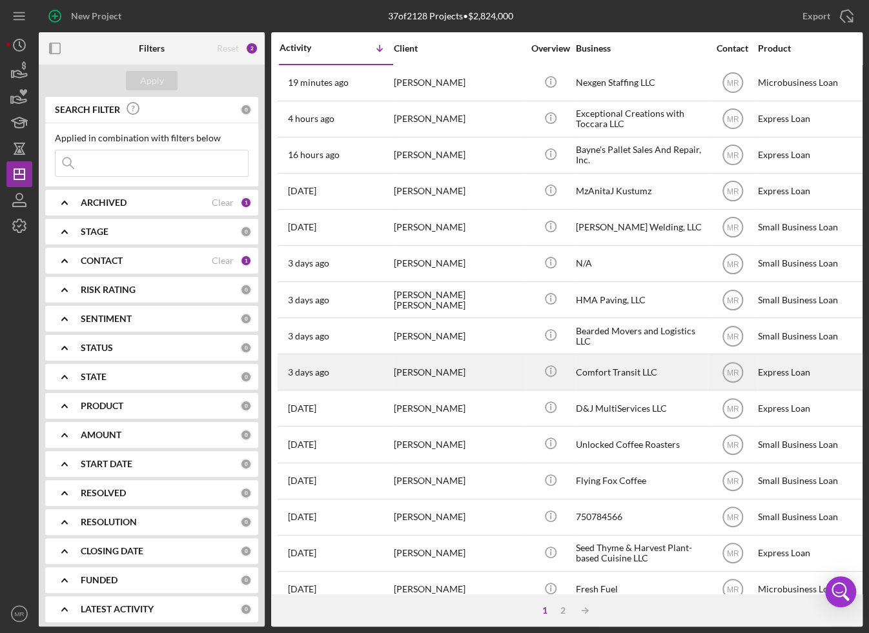
click at [380, 366] on div "[DATE] [PERSON_NAME]" at bounding box center [335, 372] width 113 height 34
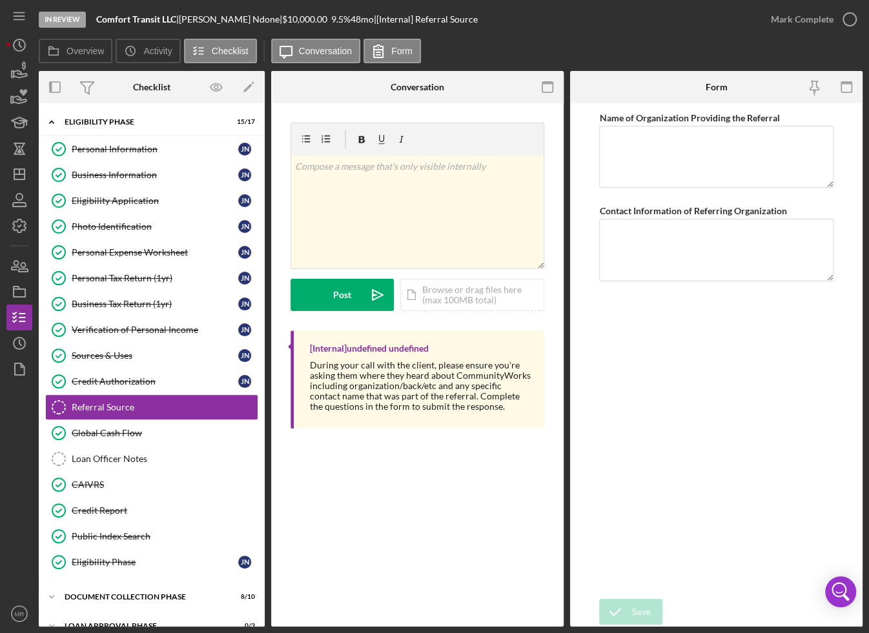
scroll to position [39, 0]
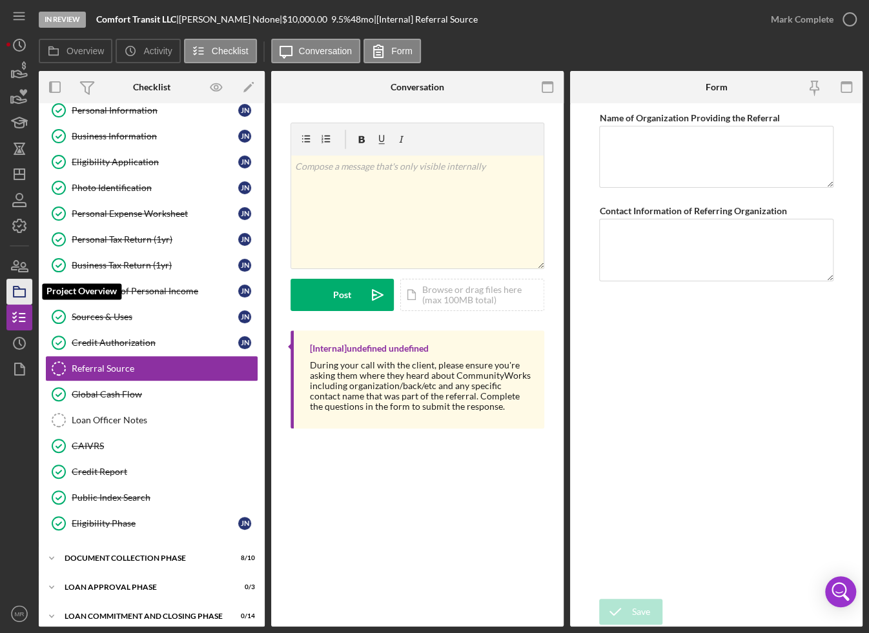
click at [26, 287] on icon "button" at bounding box center [19, 292] width 32 height 32
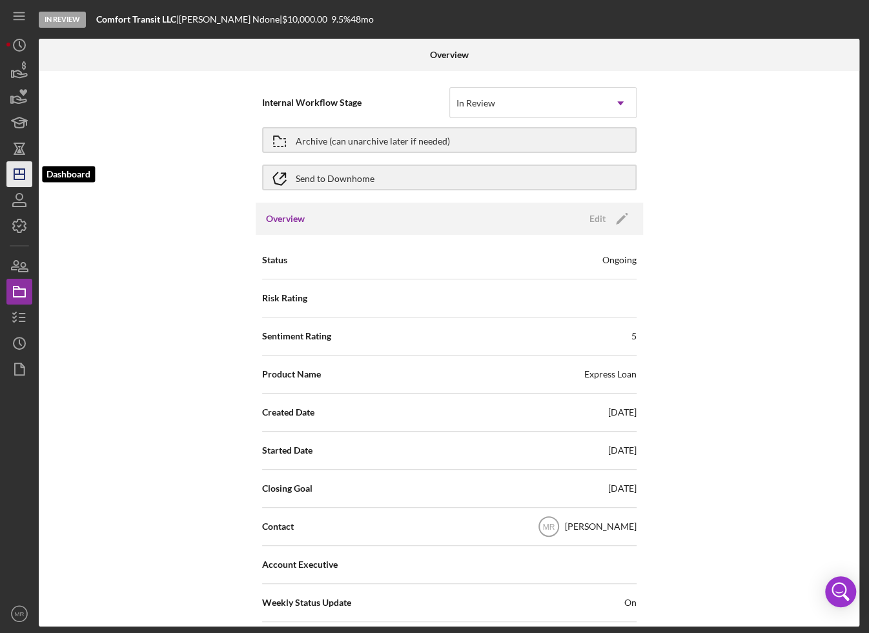
click at [19, 170] on line "button" at bounding box center [19, 171] width 0 height 5
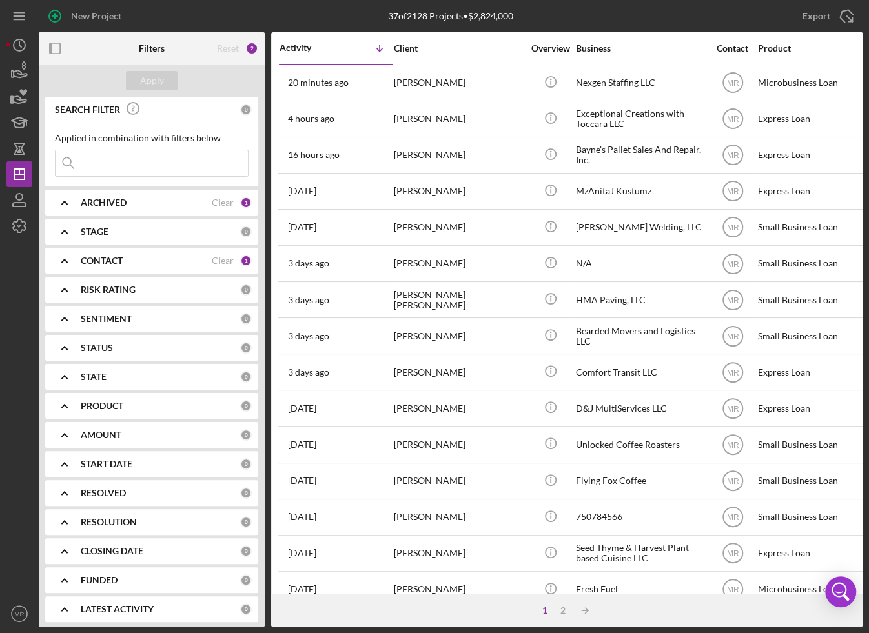
click at [159, 160] on input at bounding box center [151, 163] width 192 height 26
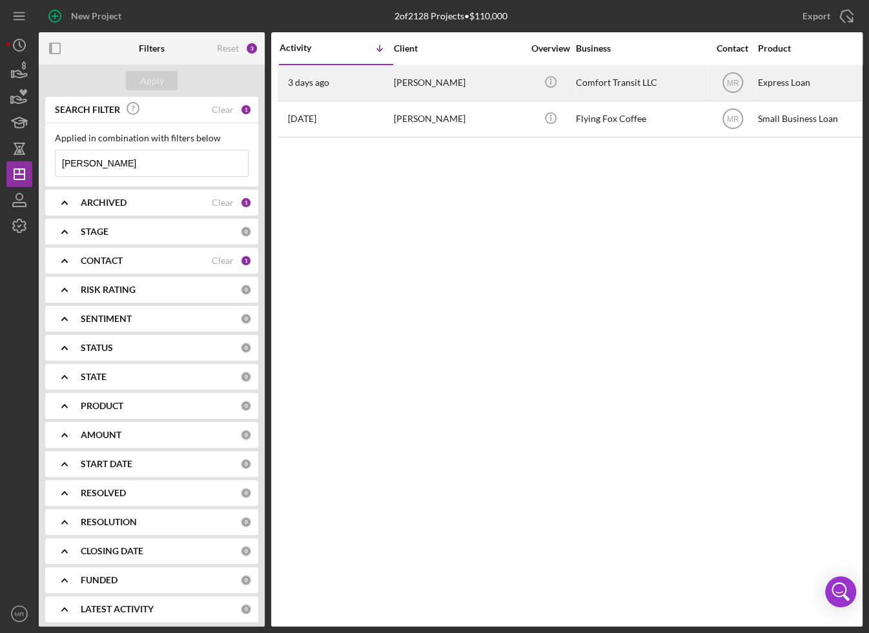
type input "[PERSON_NAME]"
click at [382, 94] on div "[DATE] [PERSON_NAME]" at bounding box center [335, 83] width 113 height 34
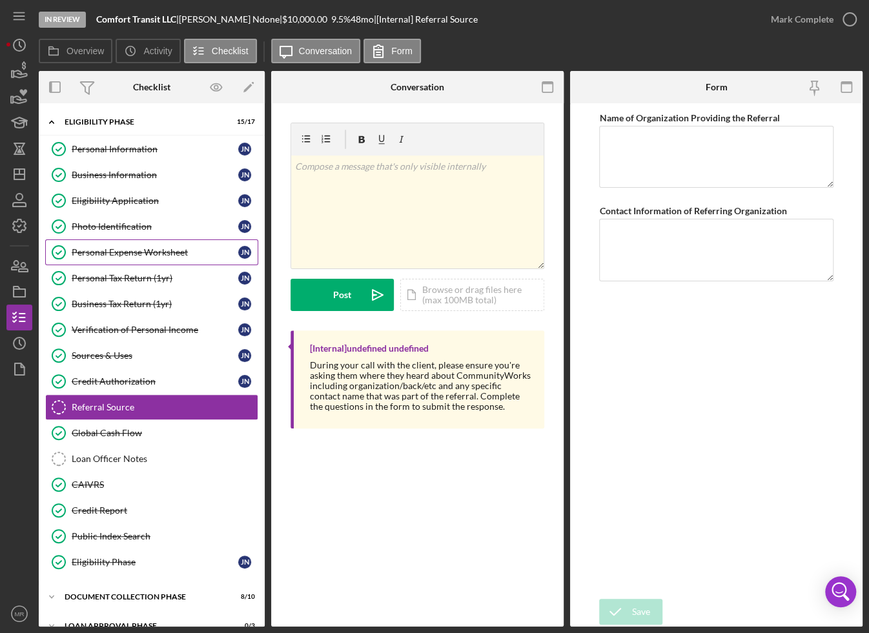
scroll to position [39, 0]
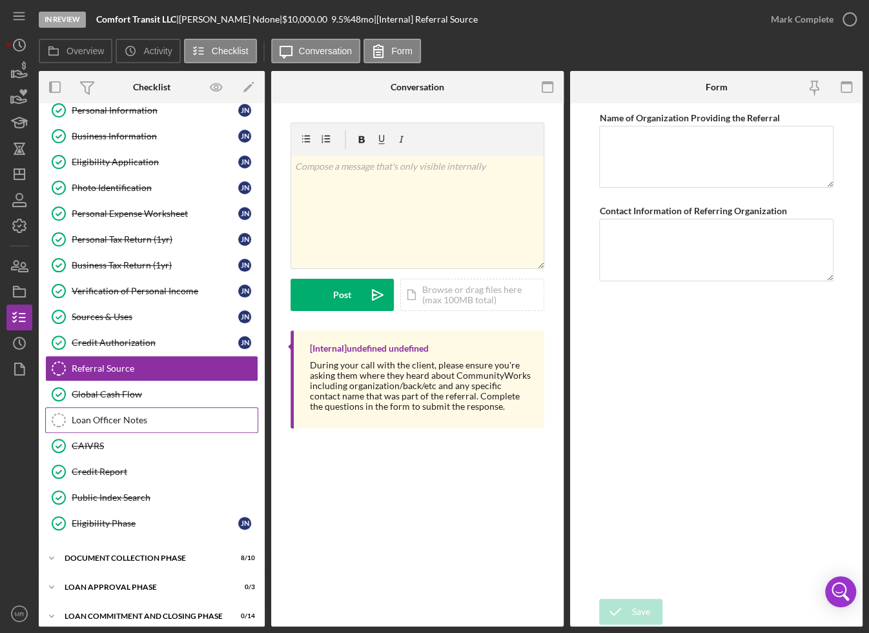
click at [99, 415] on div "Loan Officer Notes" at bounding box center [165, 420] width 186 height 10
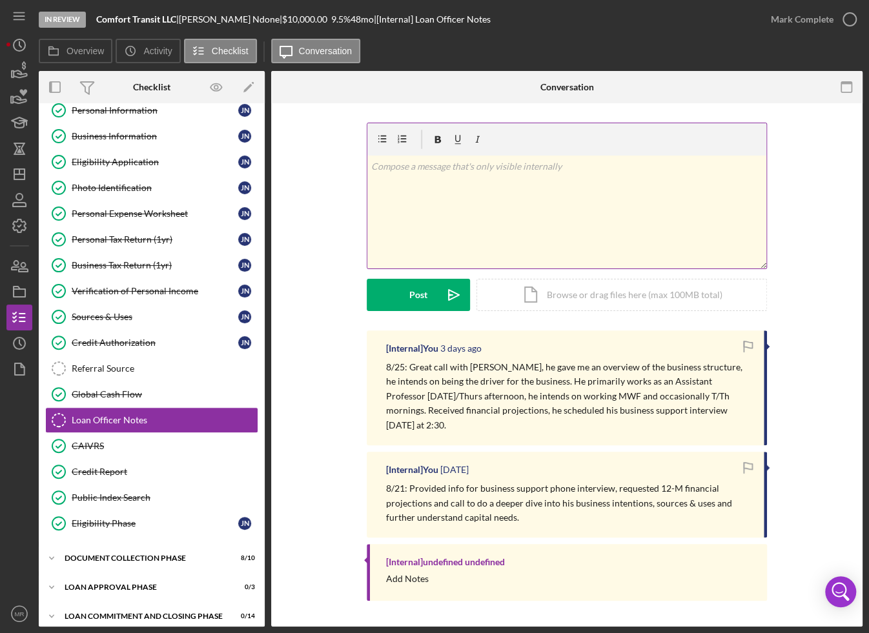
click at [432, 196] on div "v Color teal Color pink Remove color Add row above Add row below Add column bef…" at bounding box center [566, 212] width 399 height 113
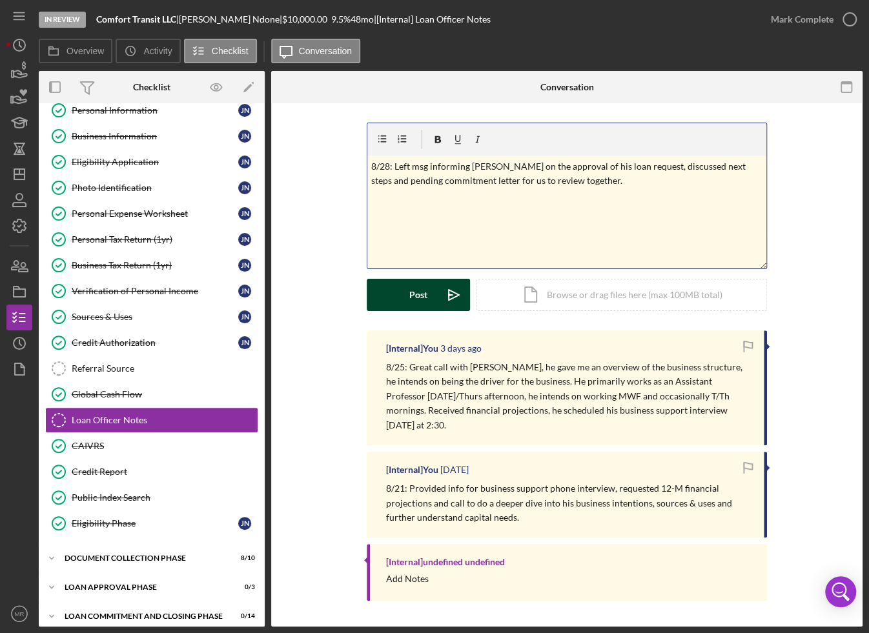
click at [407, 290] on button "Post Icon/icon-invite-send" at bounding box center [418, 295] width 103 height 32
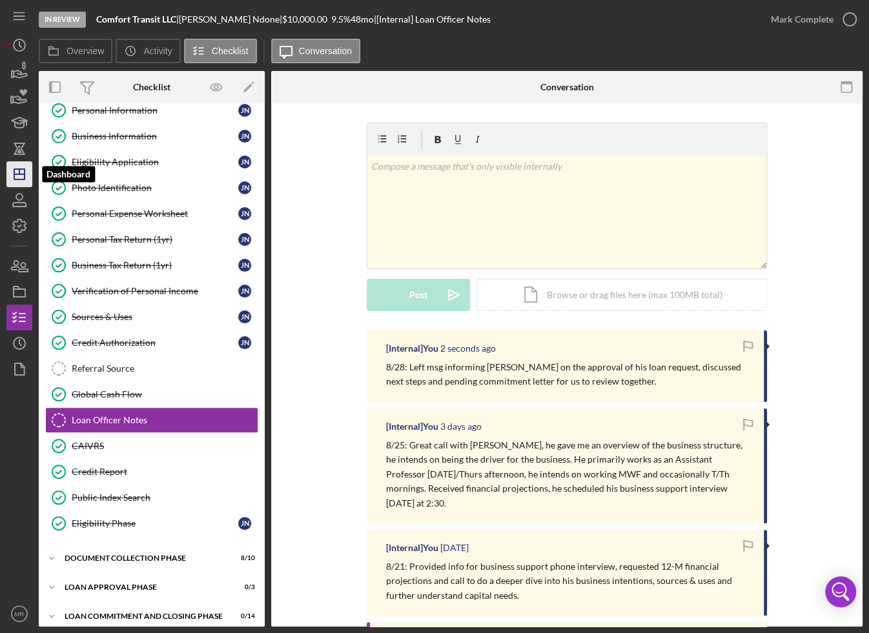
click at [12, 172] on icon "Icon/Dashboard" at bounding box center [19, 174] width 32 height 32
